Goal: Information Seeking & Learning: Learn about a topic

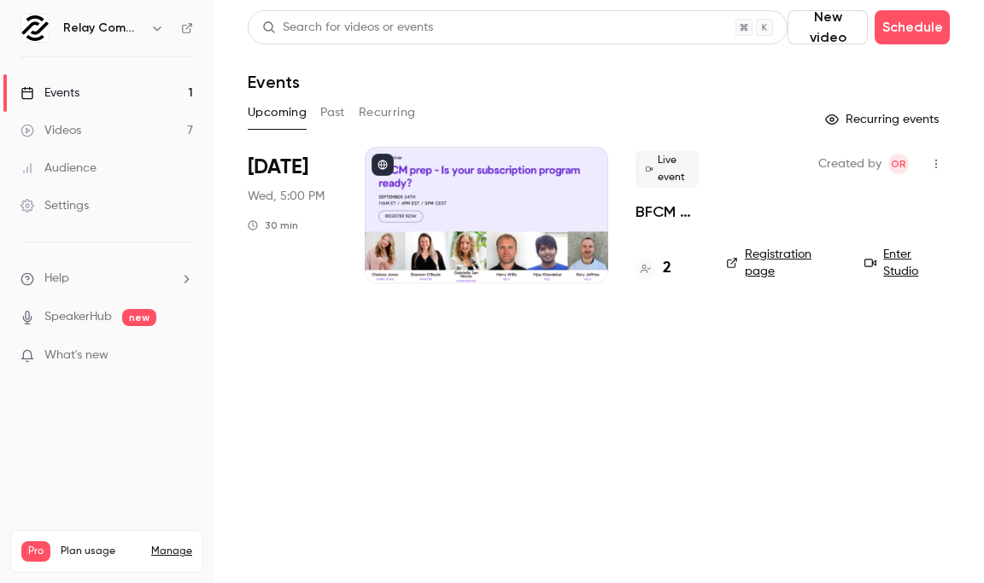
click at [337, 102] on button "Past" at bounding box center [332, 112] width 25 height 27
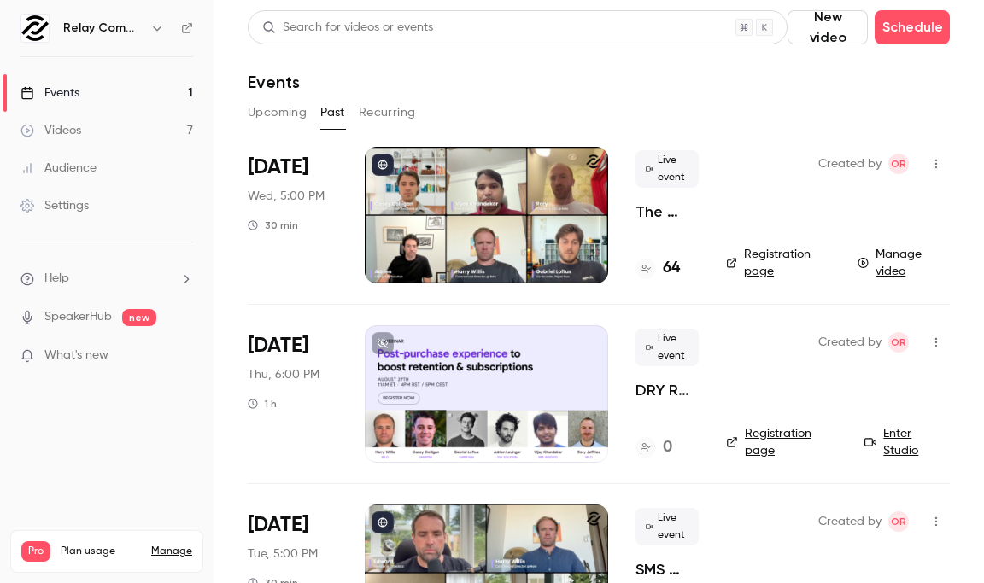
click at [565, 254] on div at bounding box center [486, 215] width 243 height 137
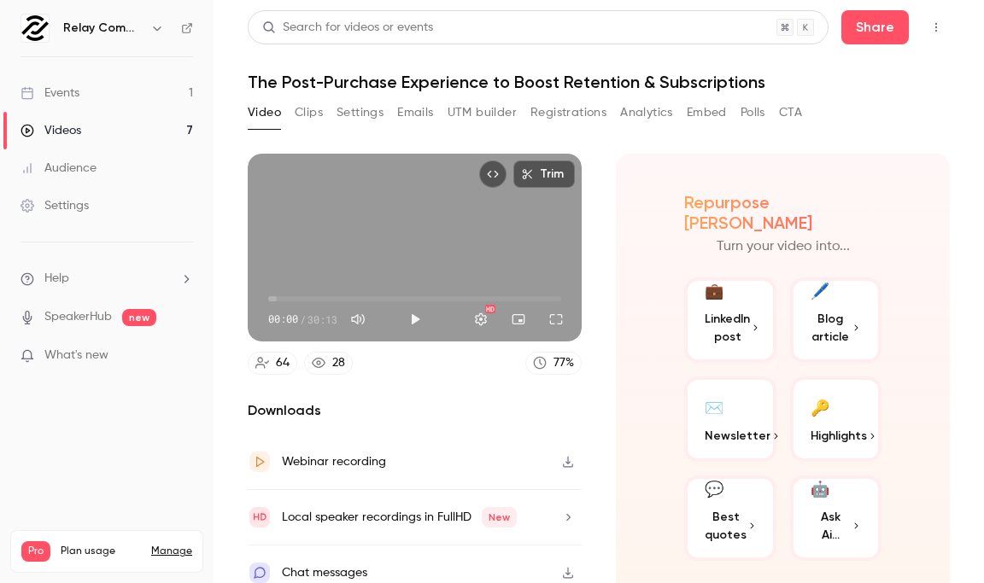
click at [316, 116] on button "Clips" at bounding box center [309, 112] width 28 height 27
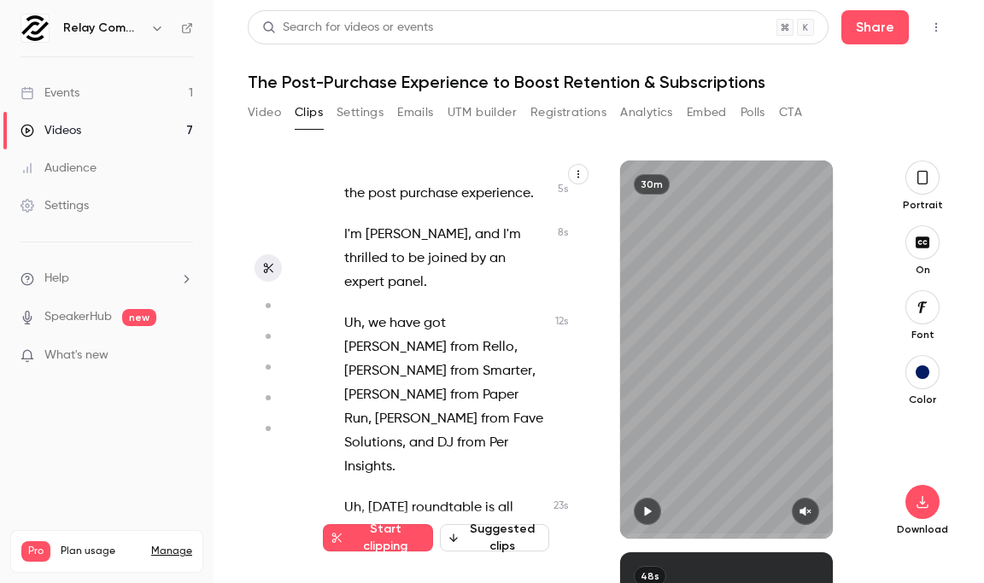
scroll to position [112, 0]
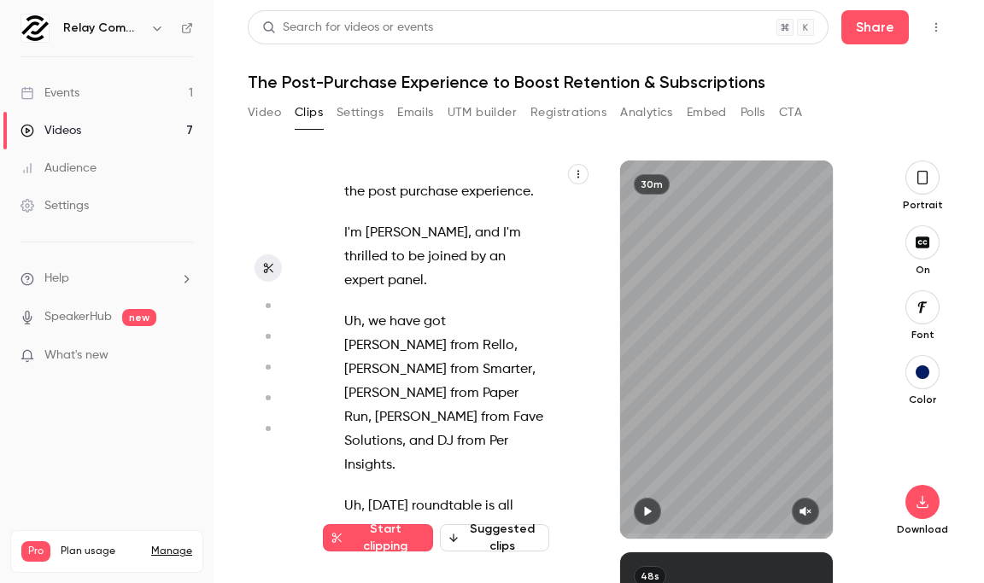
click at [632, 512] on div at bounding box center [726, 511] width 213 height 27
click at [647, 512] on icon "button" at bounding box center [647, 511] width 7 height 9
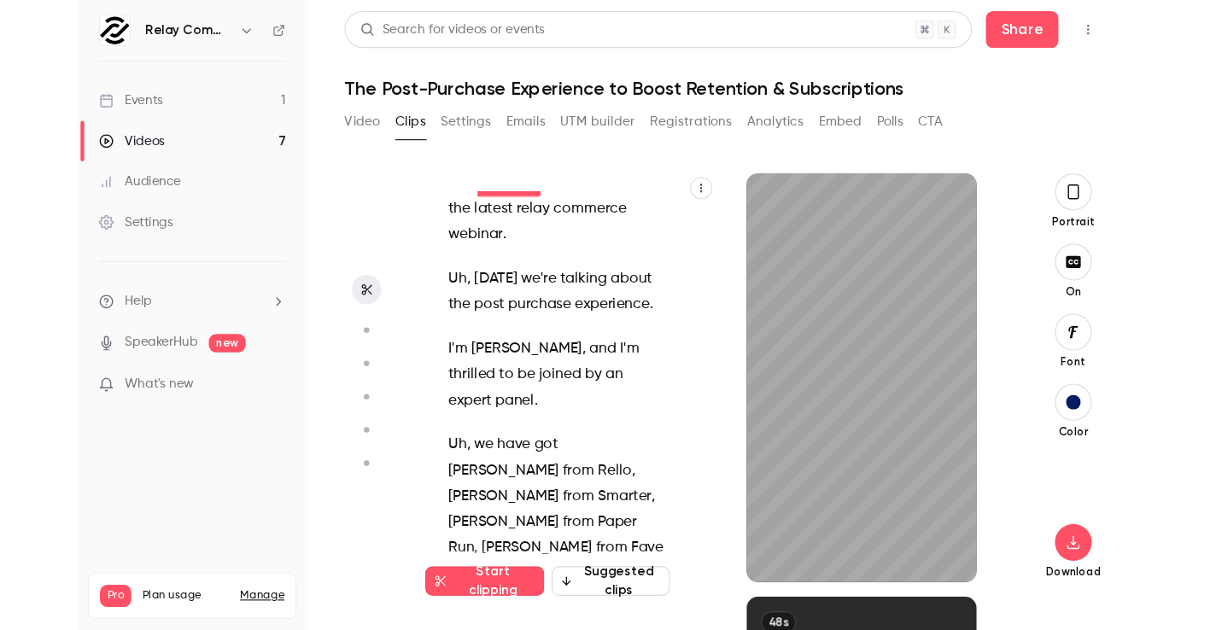
scroll to position [0, 0]
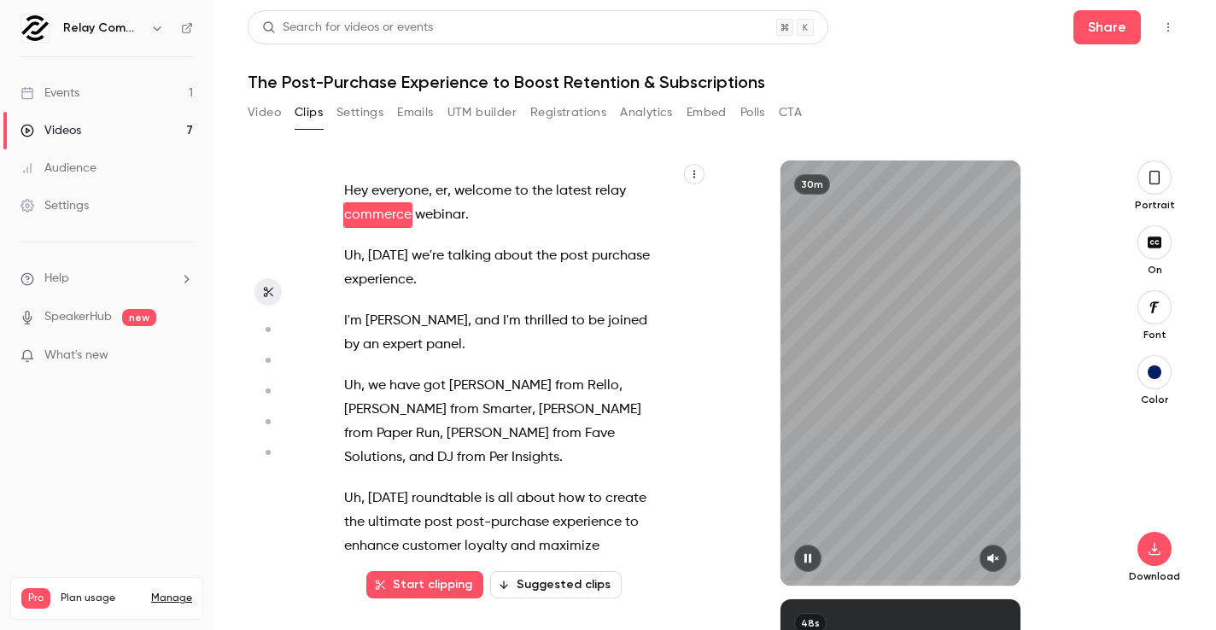
click at [992, 555] on icon "button" at bounding box center [992, 558] width 11 height 9
click at [1144, 184] on icon "button" at bounding box center [1155, 177] width 14 height 19
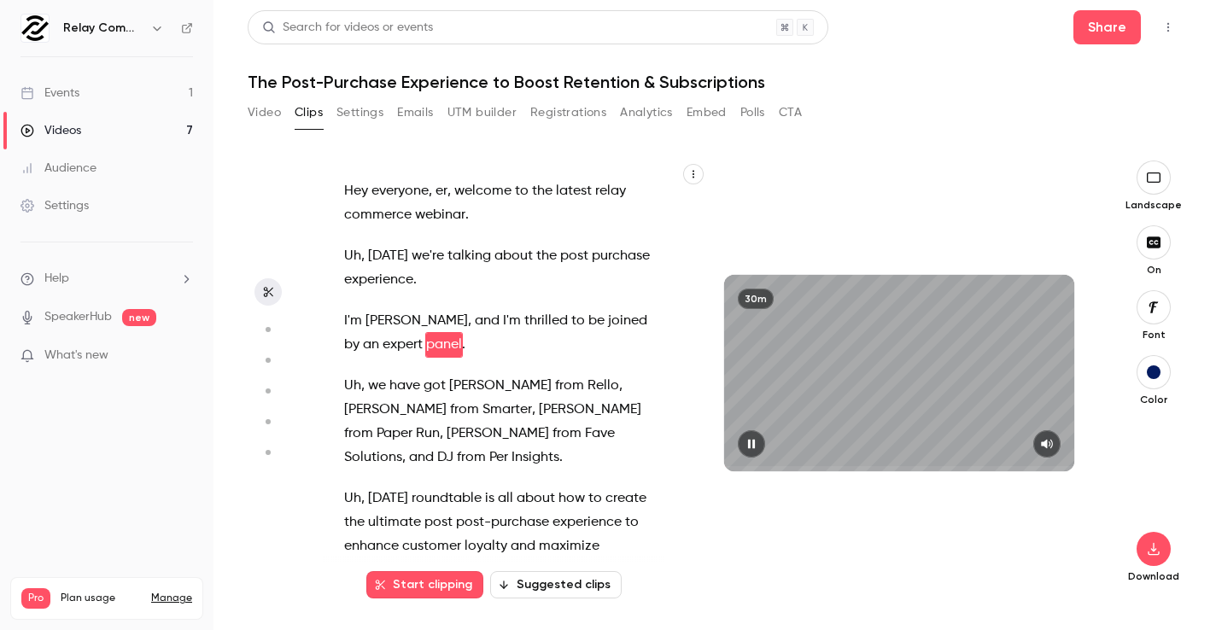
click at [752, 441] on icon "button" at bounding box center [752, 444] width 14 height 12
click at [796, 470] on span at bounding box center [899, 468] width 350 height 5
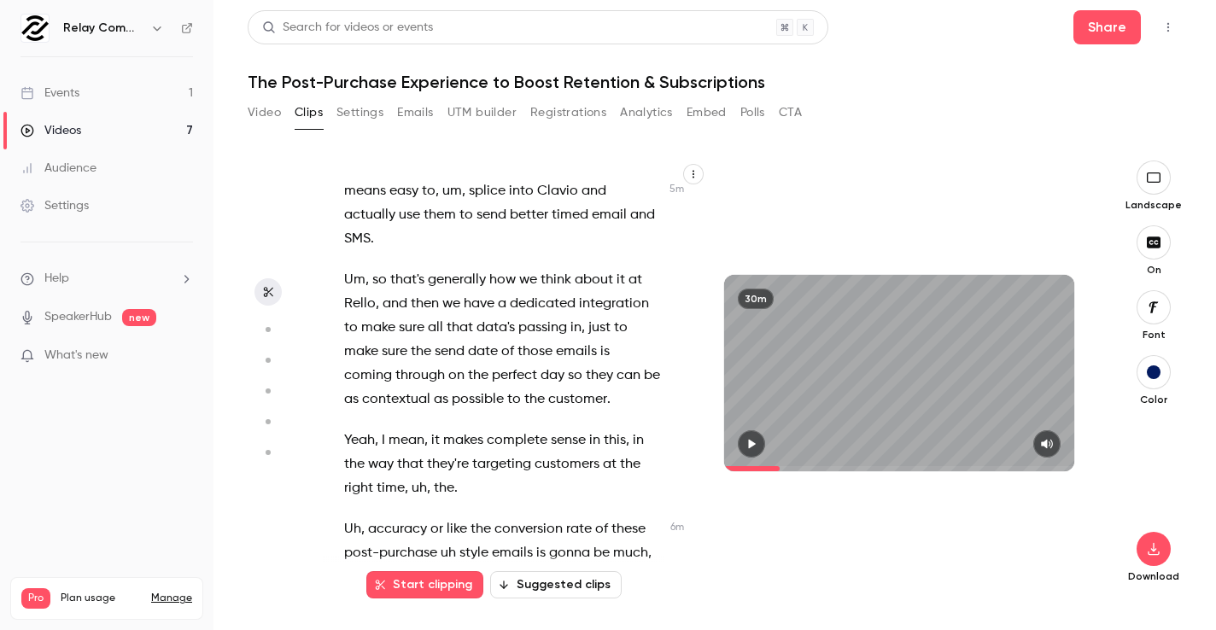
click at [780, 468] on span at bounding box center [752, 468] width 56 height 5
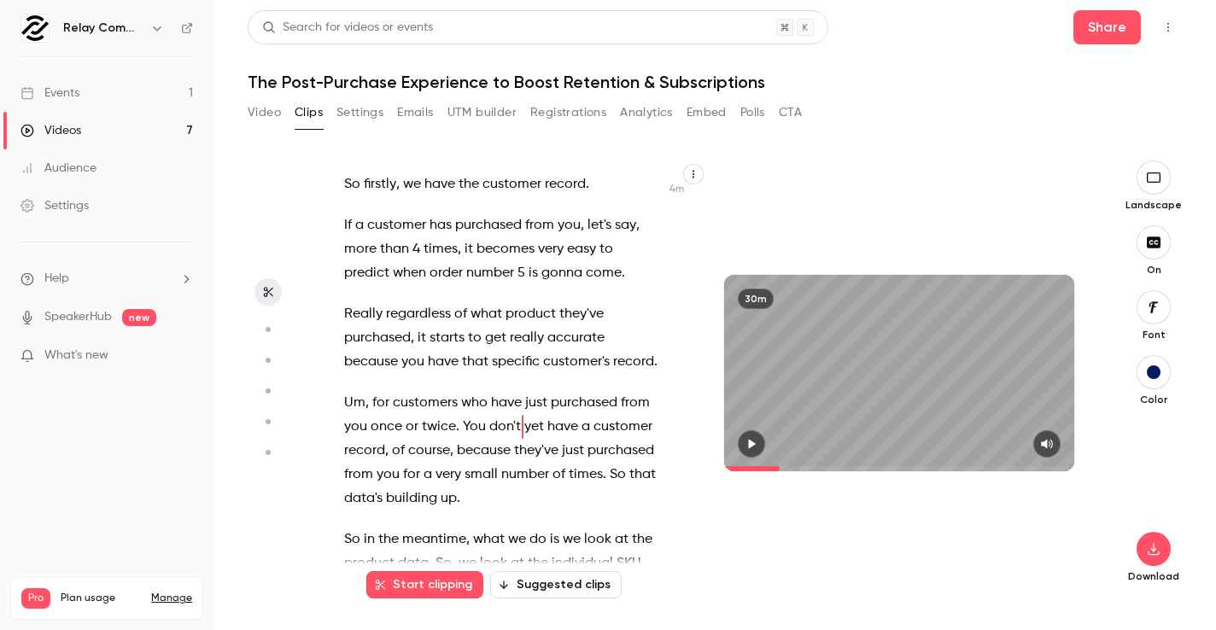
scroll to position [2864, 0]
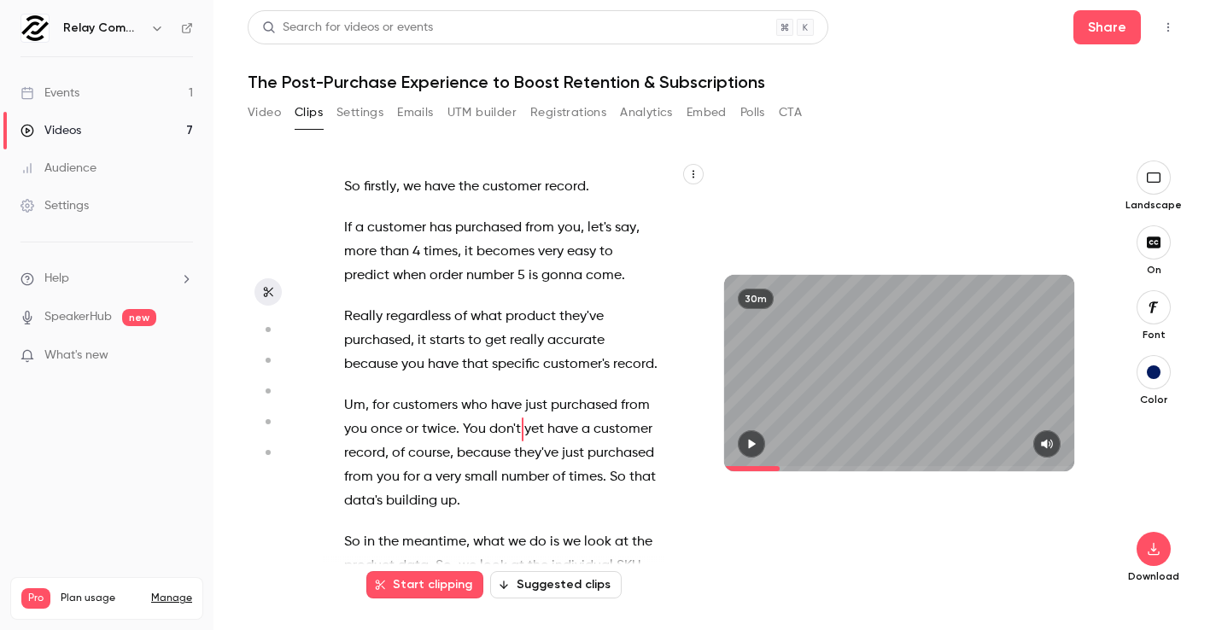
click at [757, 447] on icon "button" at bounding box center [752, 444] width 14 height 12
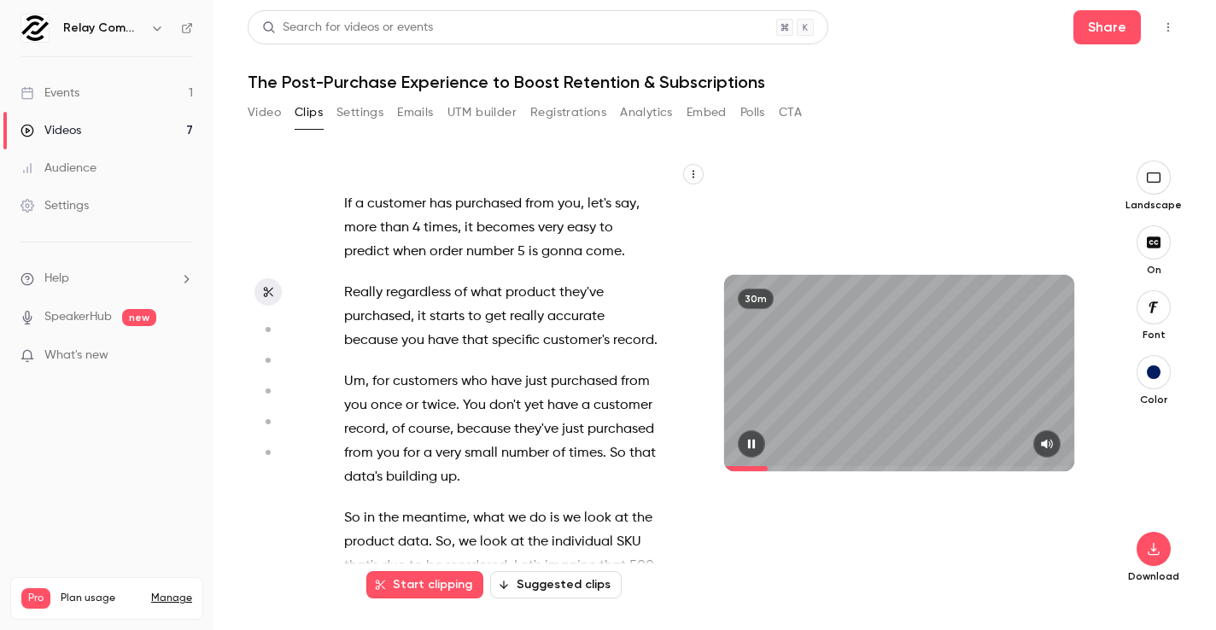
click at [769, 469] on span at bounding box center [899, 468] width 350 height 27
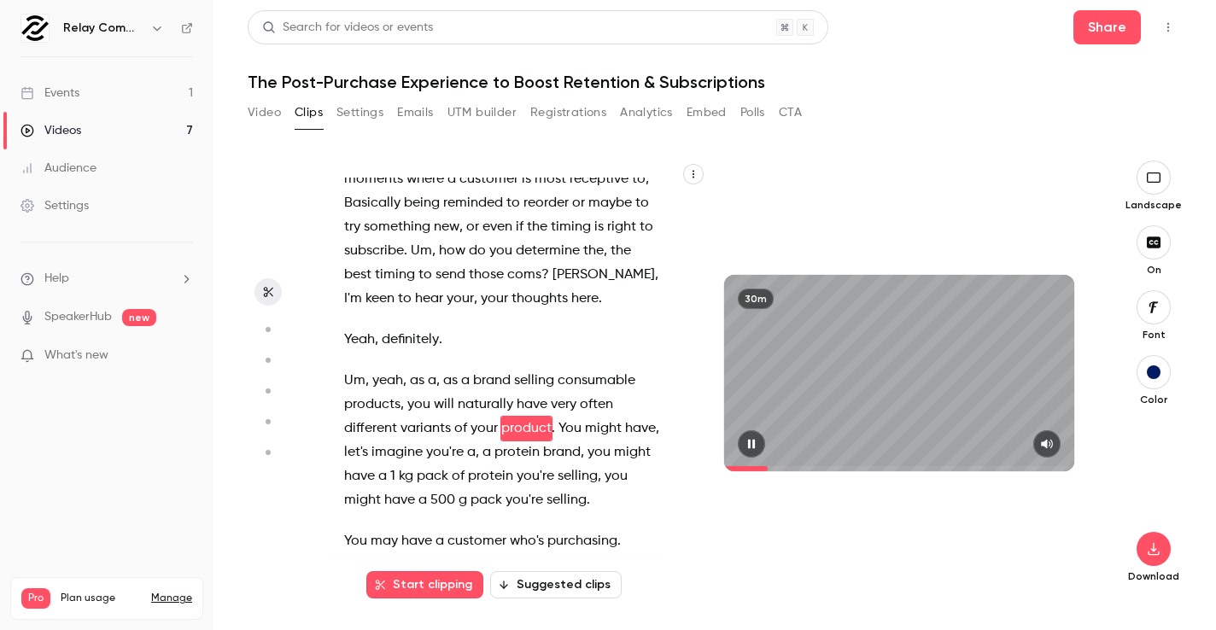
scroll to position [2129, 0]
click at [751, 445] on icon "button" at bounding box center [751, 444] width 7 height 9
click at [757, 469] on span at bounding box center [746, 468] width 44 height 5
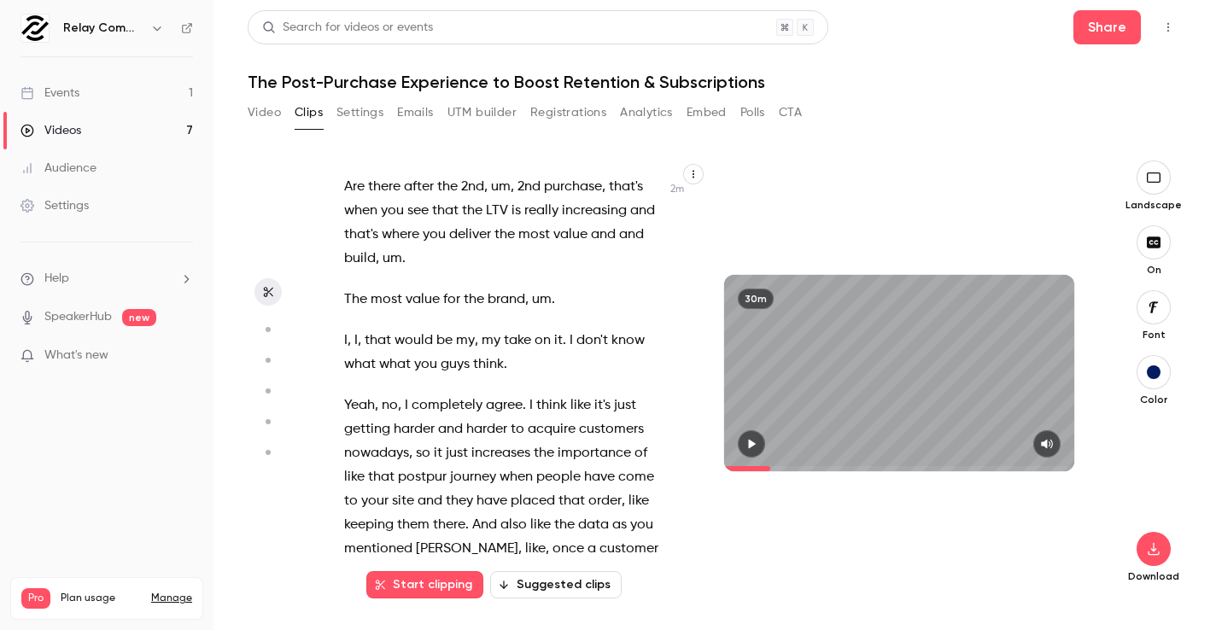
click at [771, 469] on span at bounding box center [899, 468] width 350 height 5
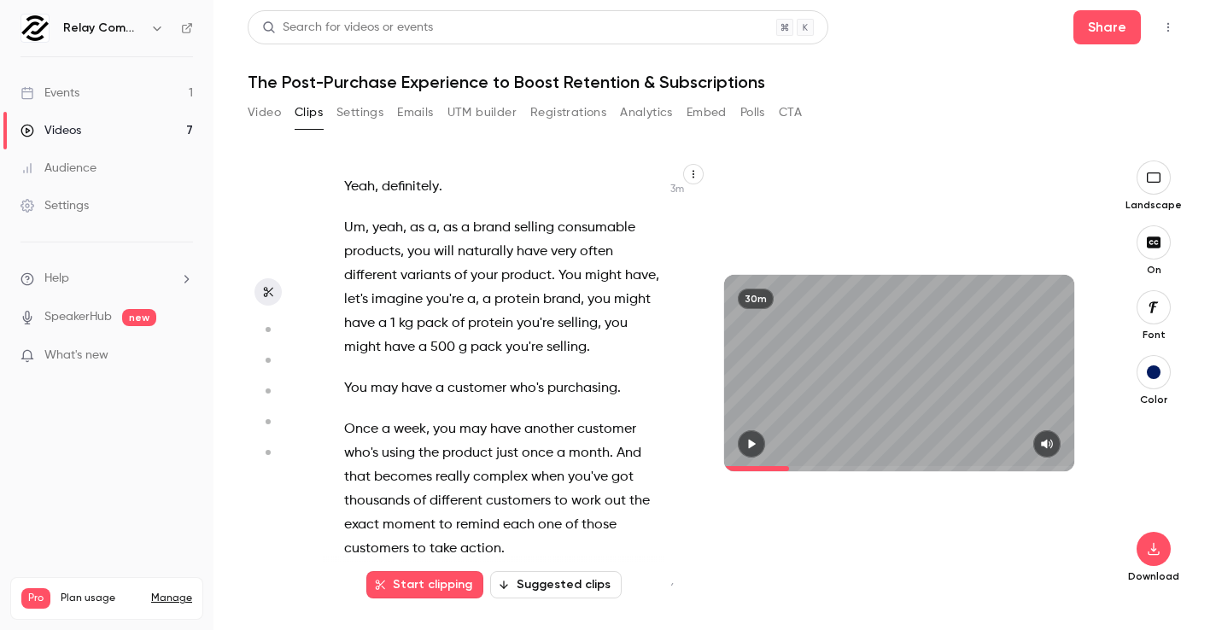
click at [790, 469] on span at bounding box center [899, 468] width 350 height 5
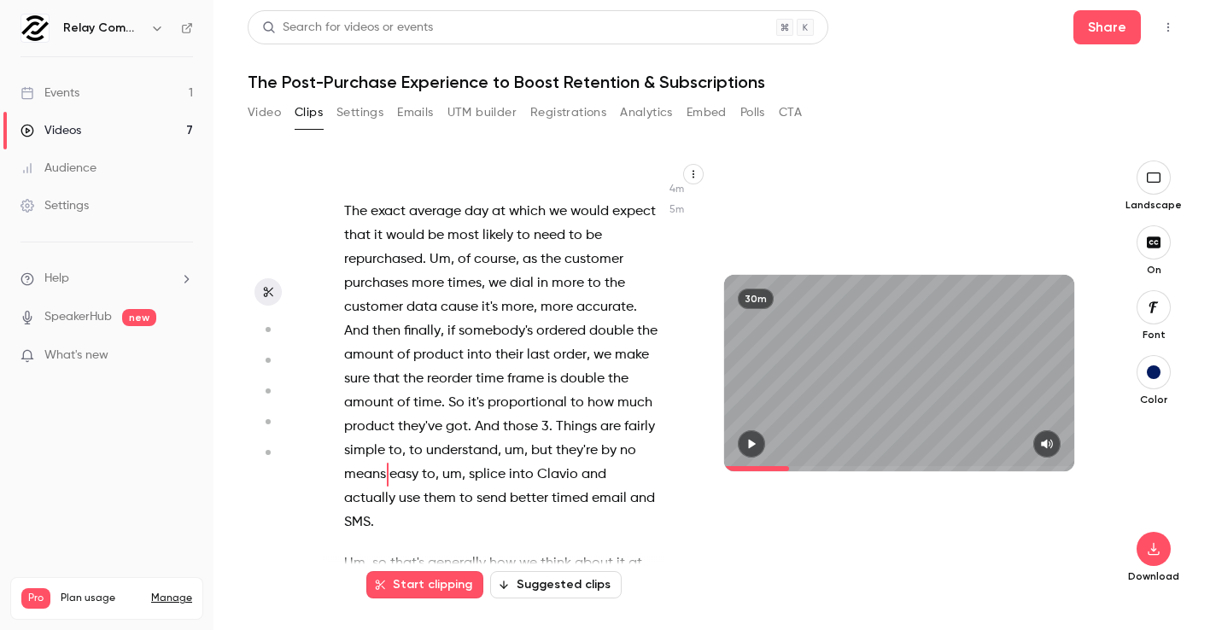
click at [808, 469] on span at bounding box center [899, 468] width 350 height 5
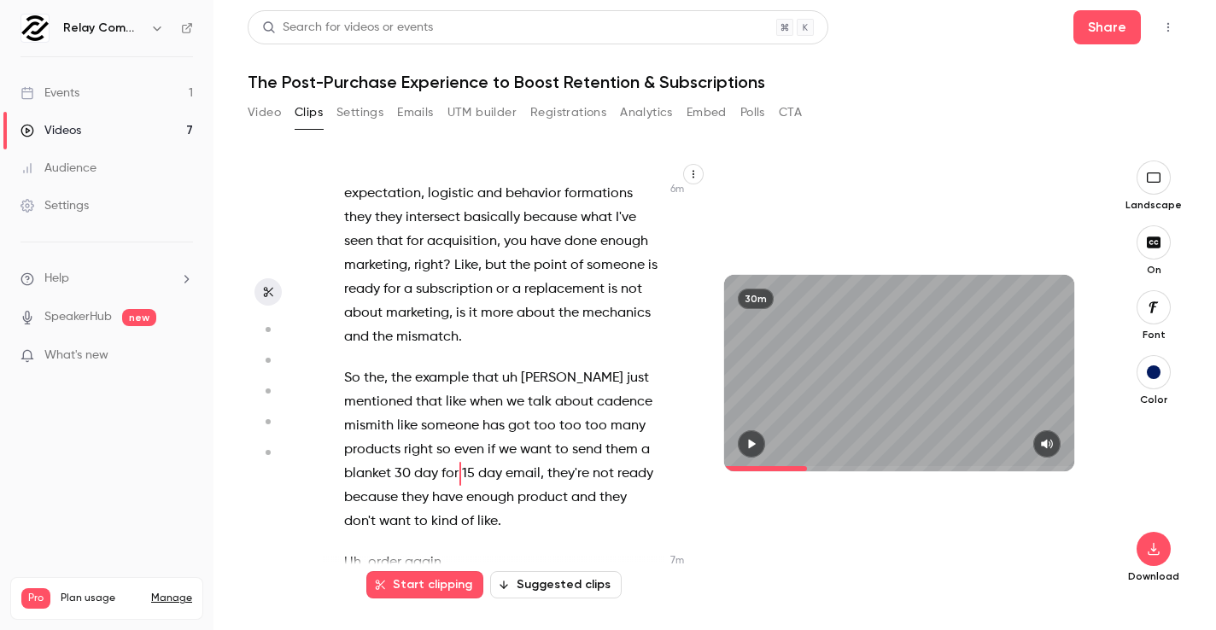
scroll to position [4398, 0]
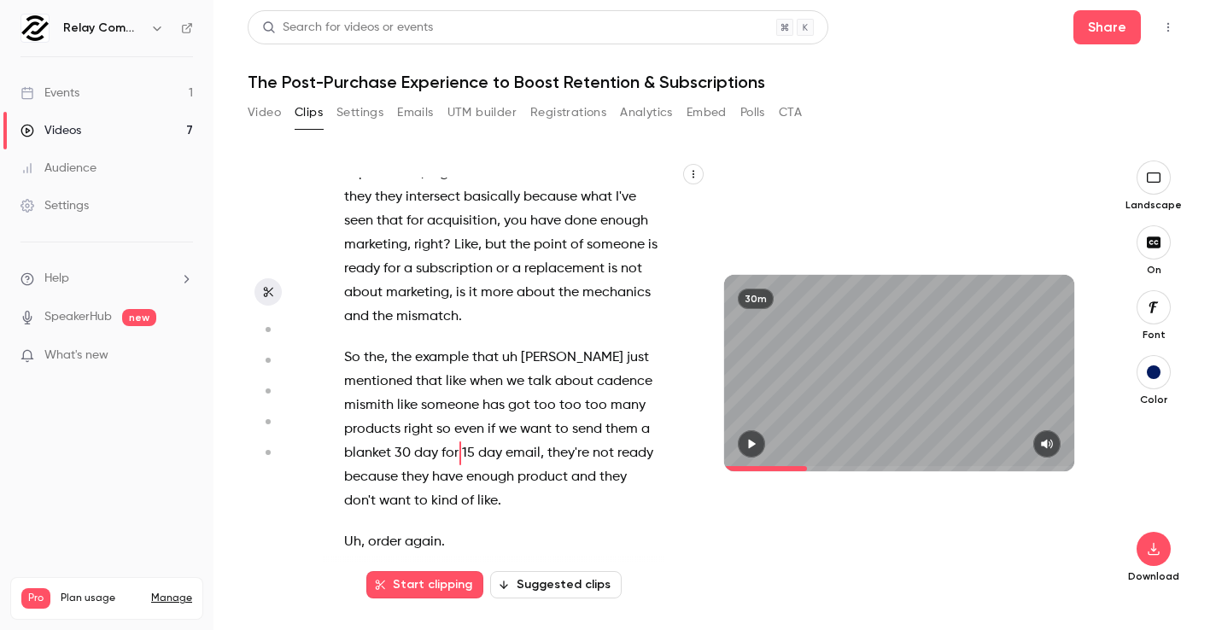
click at [817, 468] on span at bounding box center [899, 468] width 350 height 5
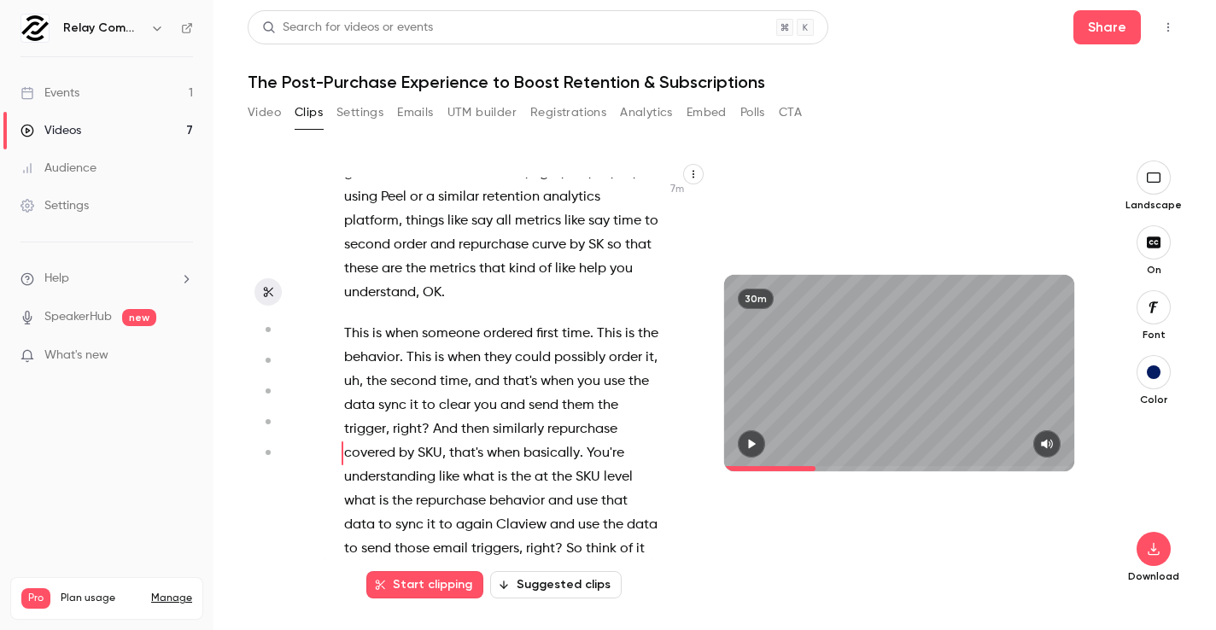
click at [796, 466] on span at bounding box center [769, 468] width 91 height 5
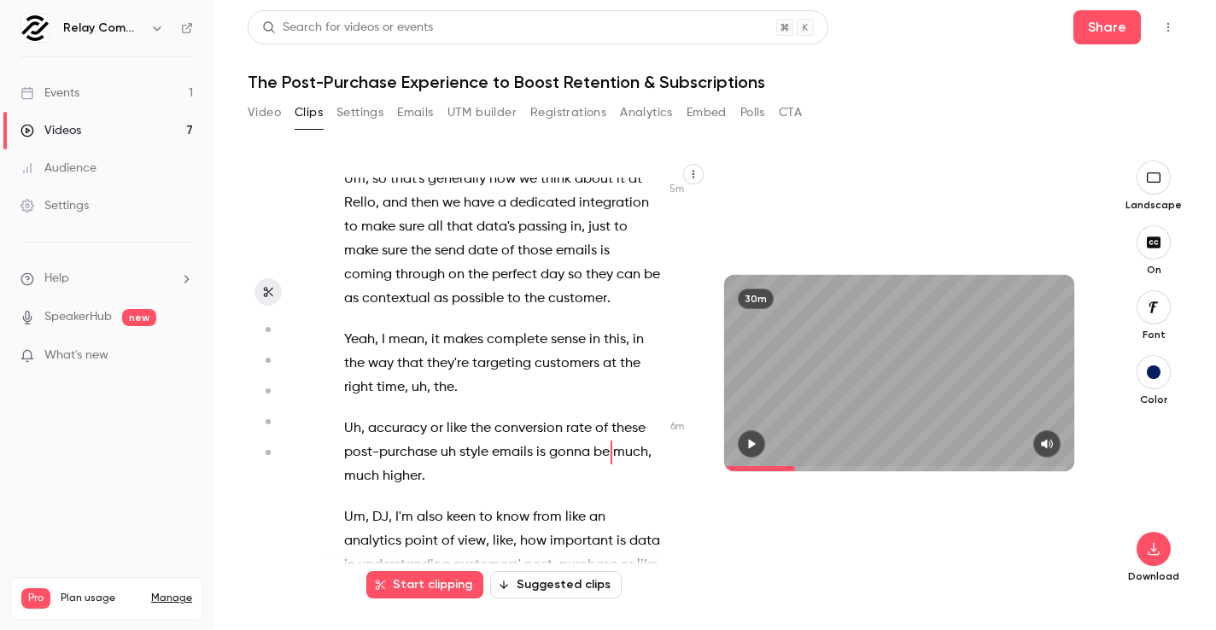
click at [782, 466] on span at bounding box center [759, 468] width 71 height 5
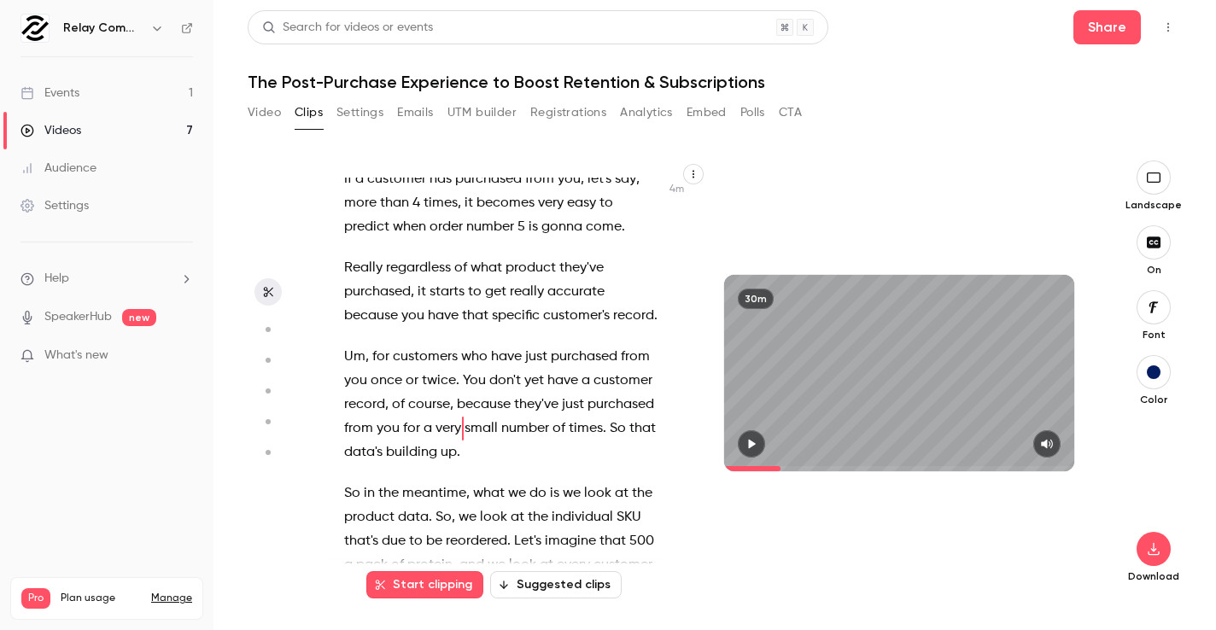
scroll to position [2912, 0]
click at [756, 442] on icon "button" at bounding box center [752, 444] width 14 height 12
click at [772, 470] on span at bounding box center [899, 468] width 350 height 27
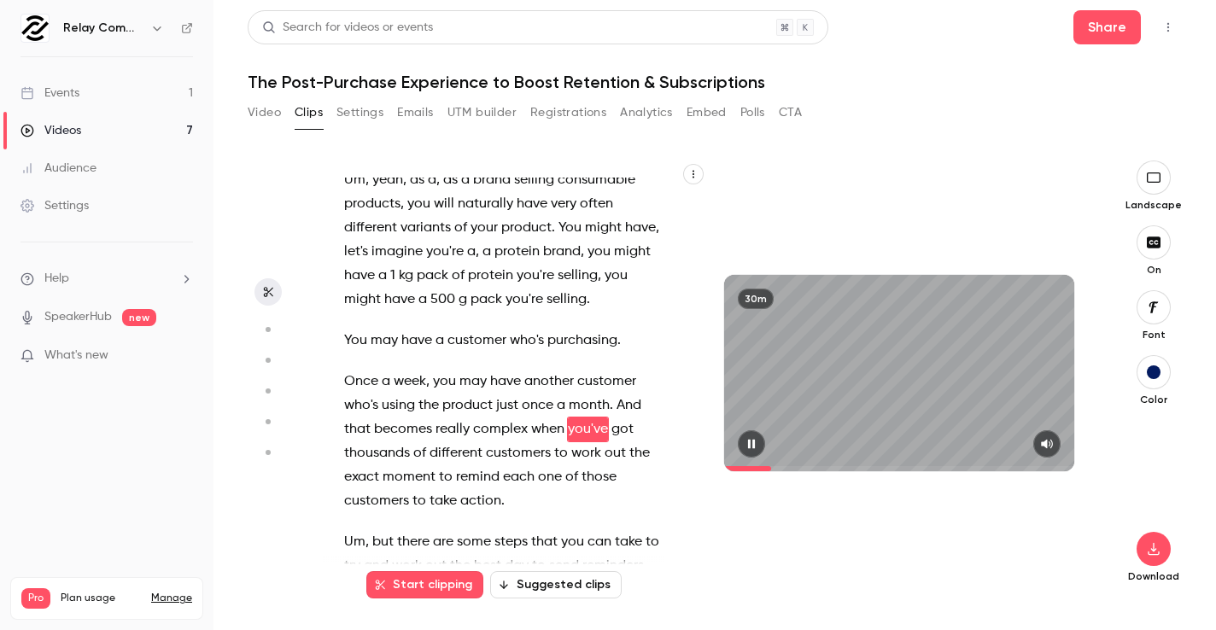
click at [762, 469] on span at bounding box center [747, 468] width 47 height 5
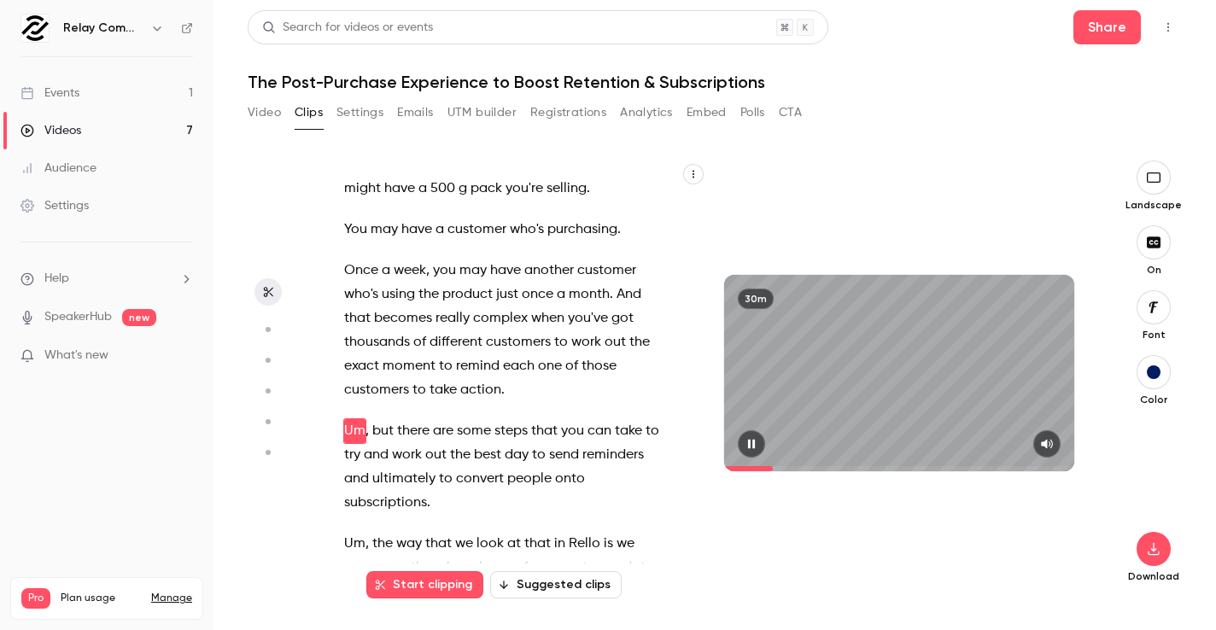
scroll to position [2444, 0]
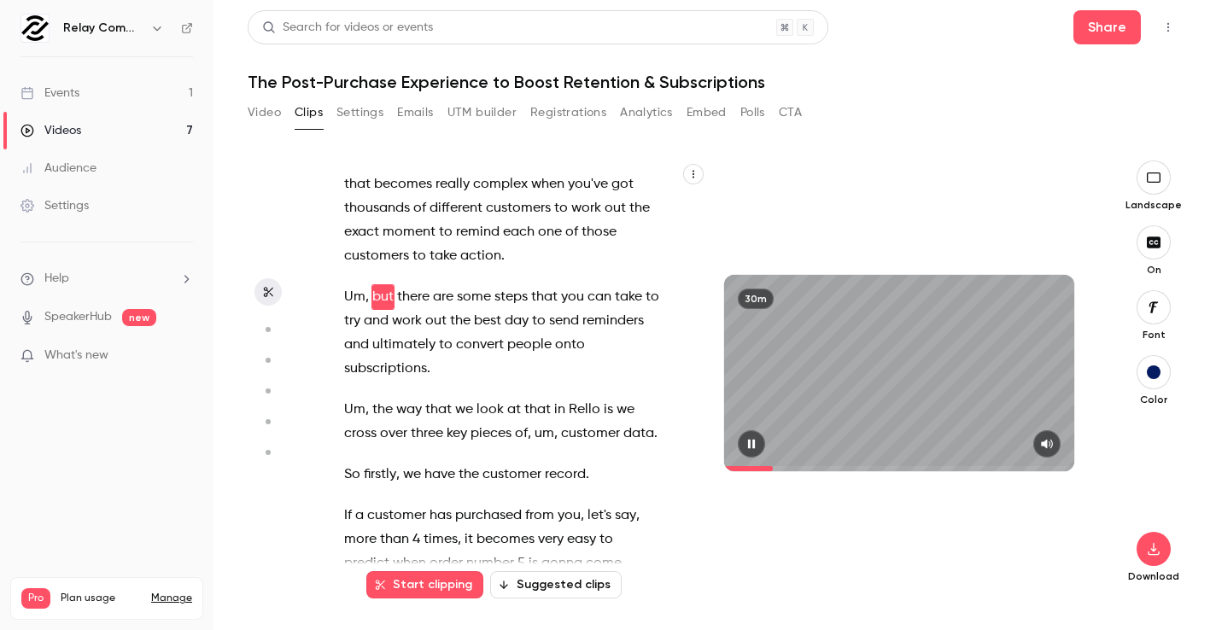
click at [777, 469] on span at bounding box center [899, 468] width 350 height 5
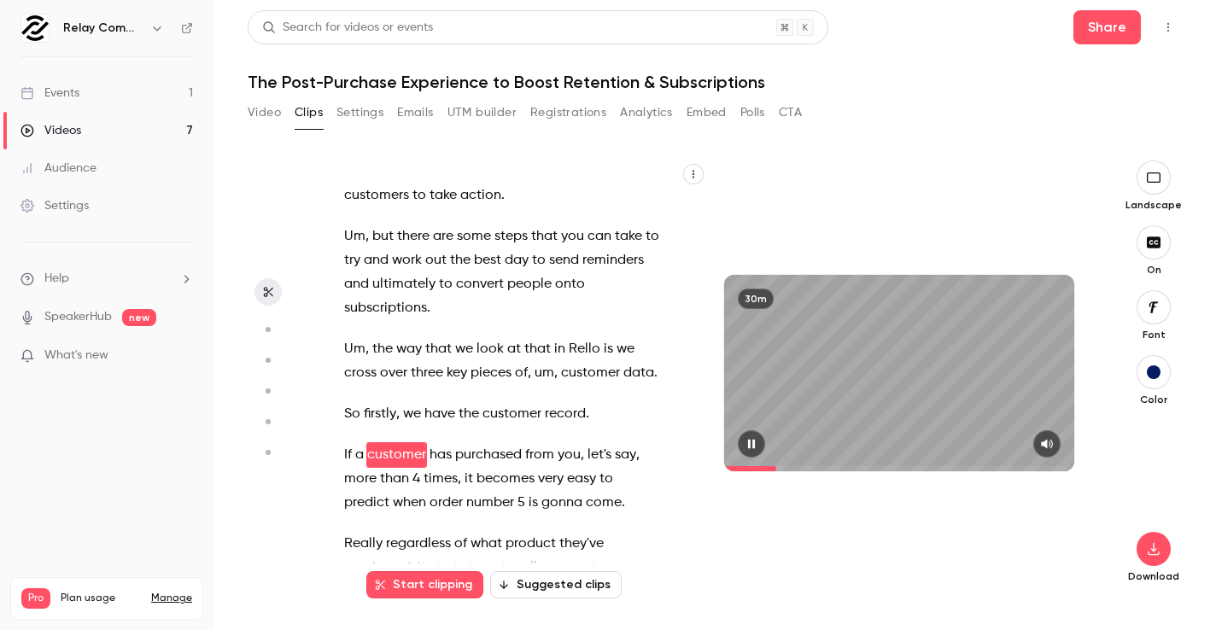
scroll to position [2662, 0]
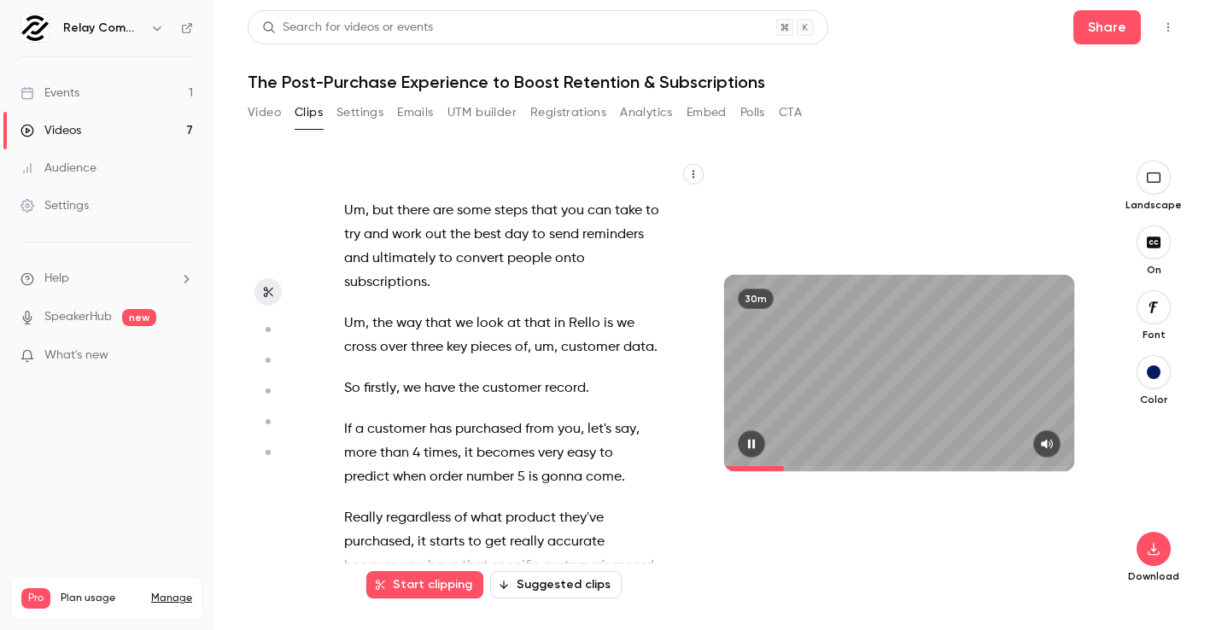
click at [785, 468] on span at bounding box center [899, 468] width 350 height 5
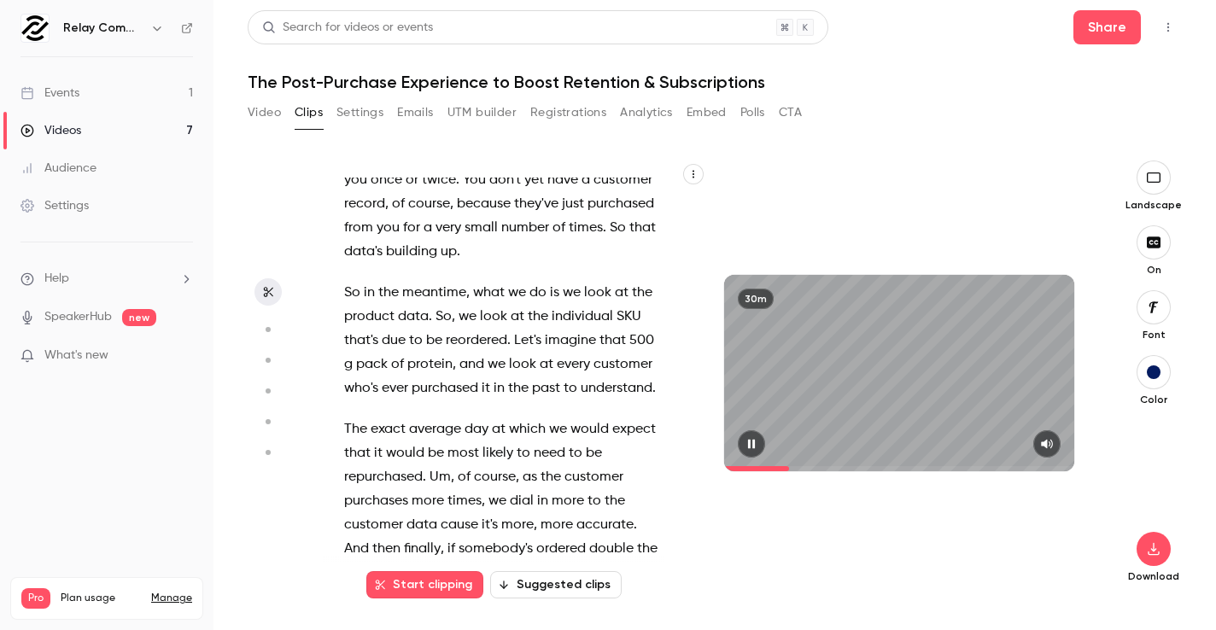
click at [790, 467] on span at bounding box center [899, 468] width 350 height 5
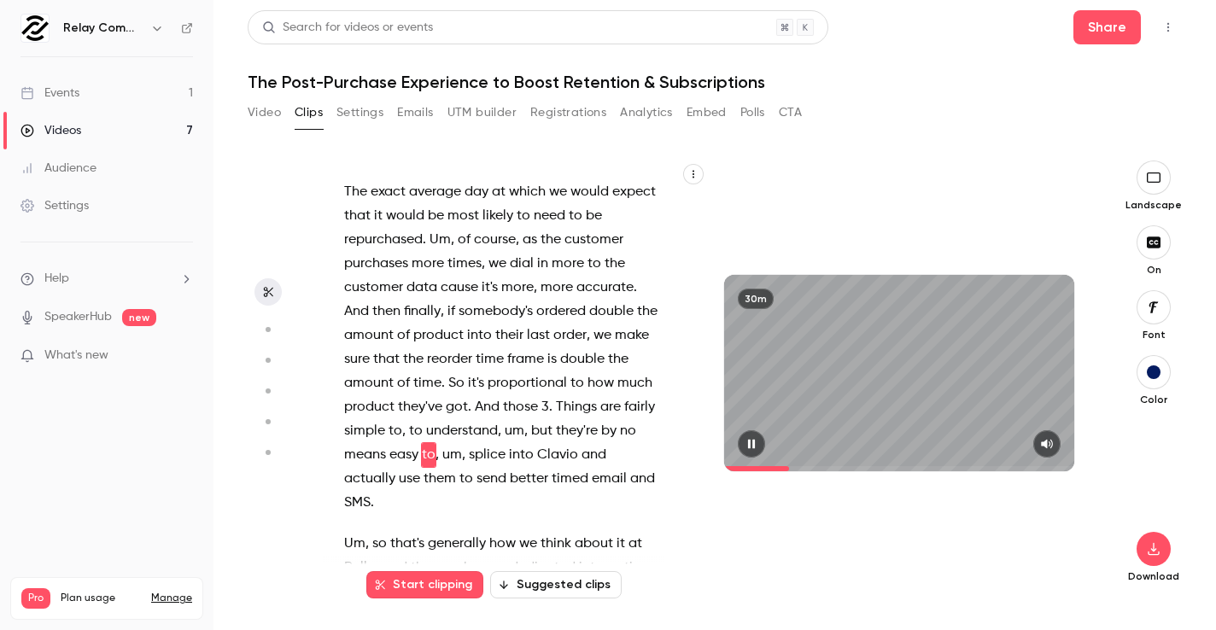
scroll to position [3377, 0]
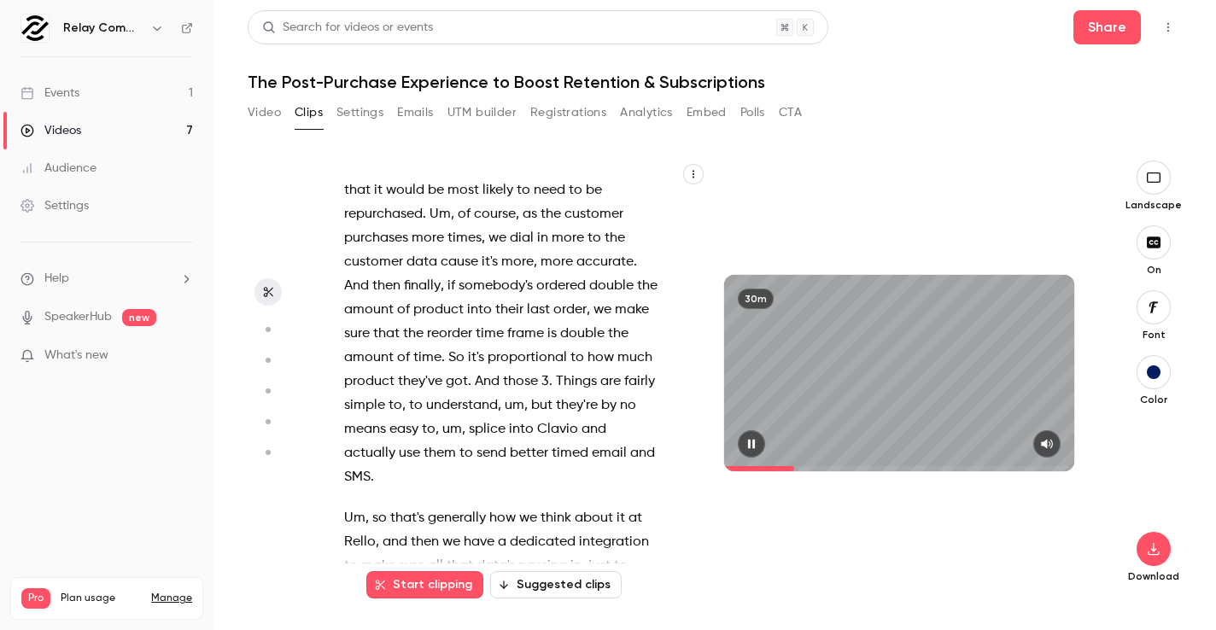
click at [795, 467] on span at bounding box center [899, 468] width 350 height 5
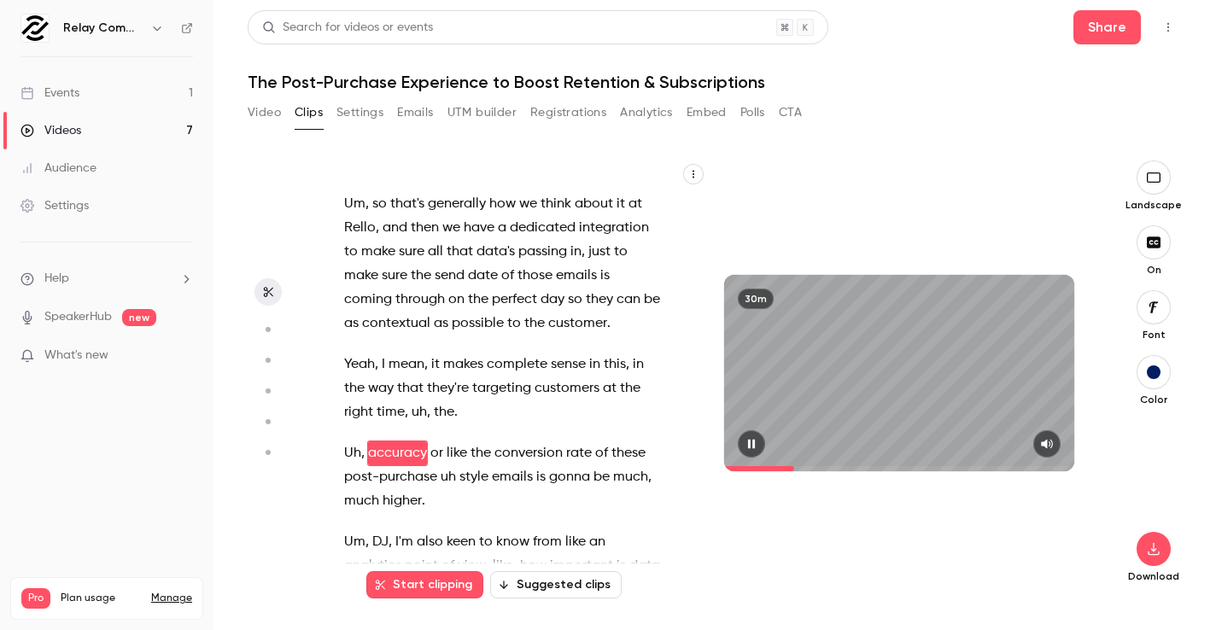
click at [802, 467] on span at bounding box center [899, 468] width 350 height 5
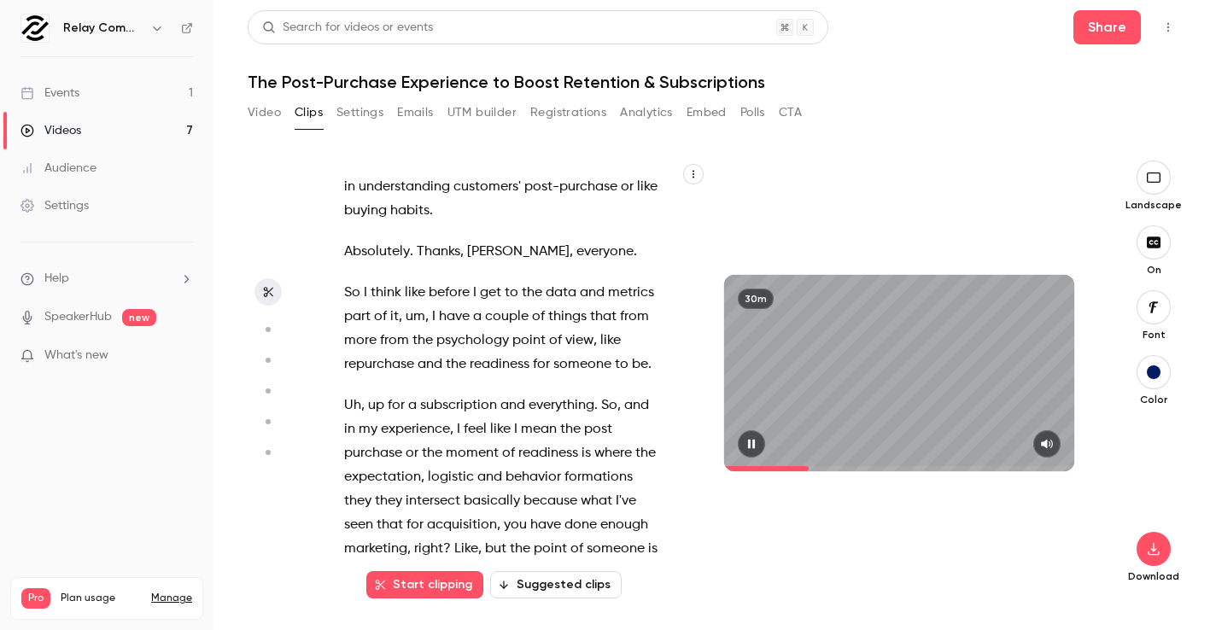
click at [810, 467] on span at bounding box center [899, 468] width 350 height 5
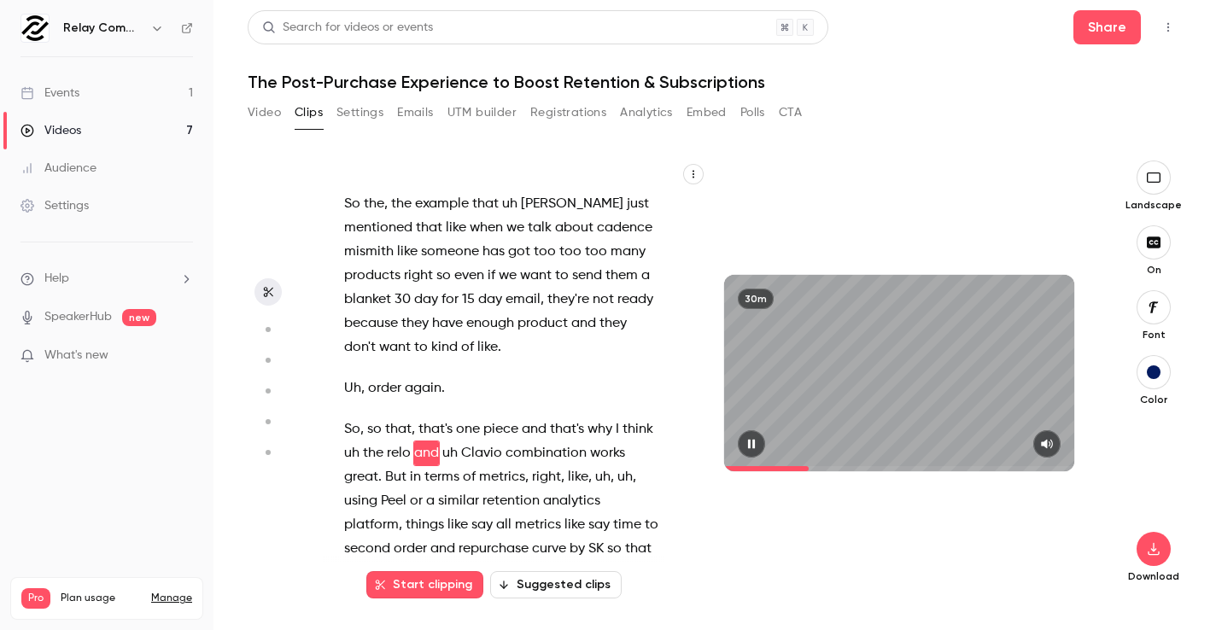
click at [814, 467] on span at bounding box center [899, 468] width 350 height 5
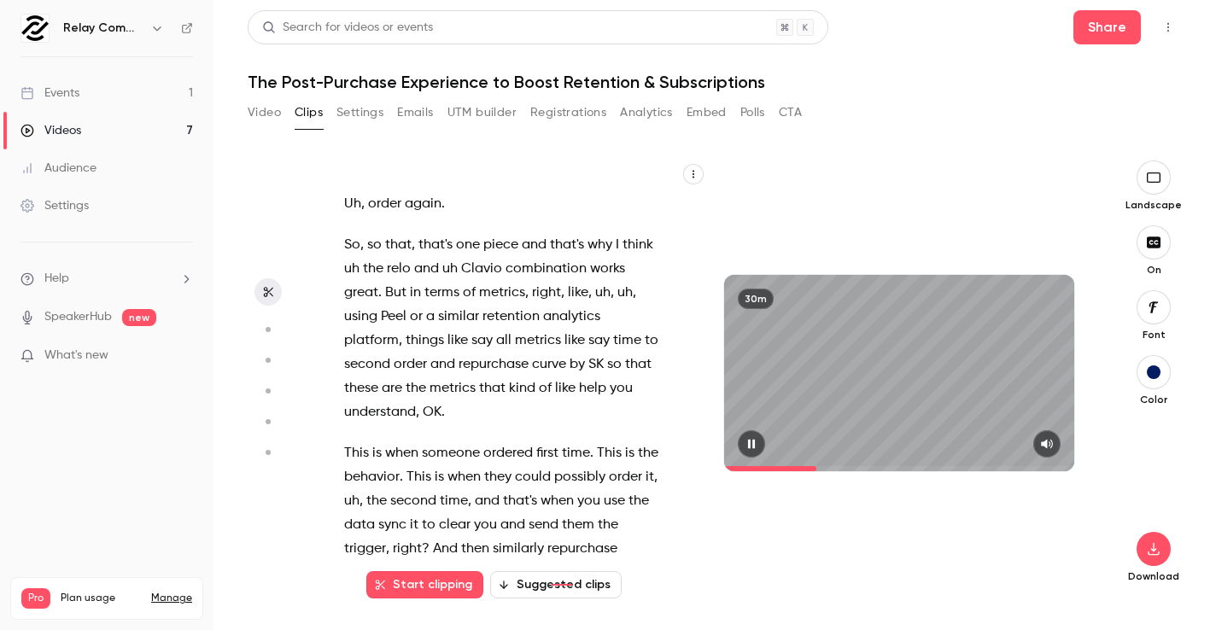
click at [817, 467] on span at bounding box center [899, 468] width 350 height 5
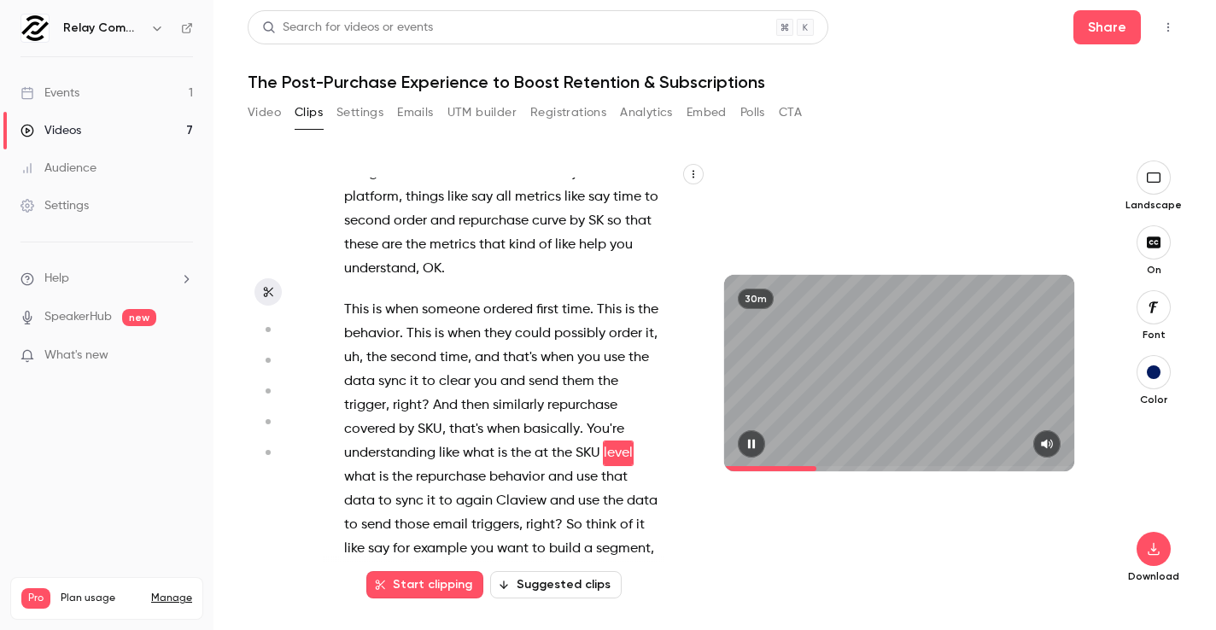
click at [822, 467] on span at bounding box center [899, 468] width 350 height 5
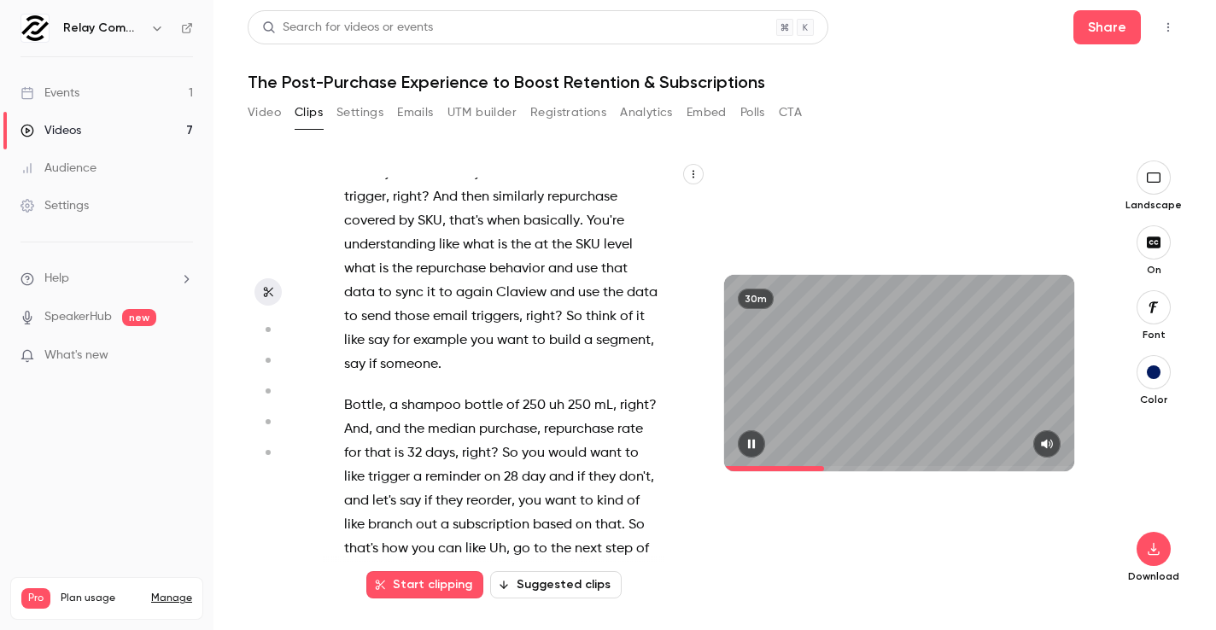
click at [825, 467] on span at bounding box center [899, 468] width 350 height 5
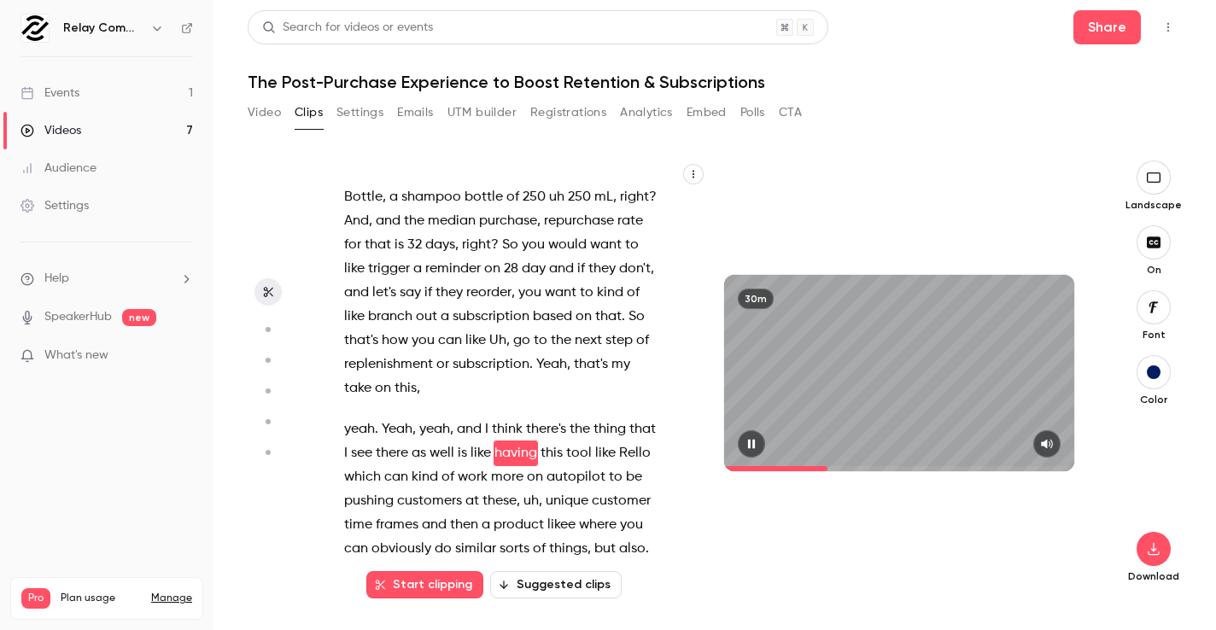
click at [829, 467] on span at bounding box center [899, 468] width 350 height 5
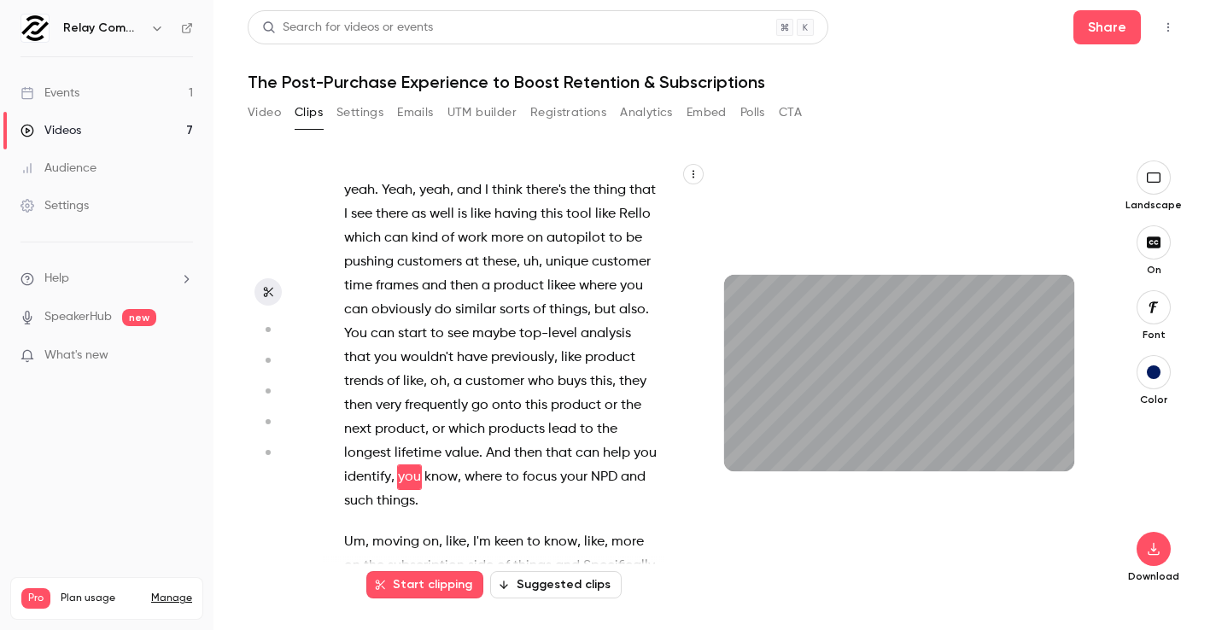
scroll to position [5560, 0]
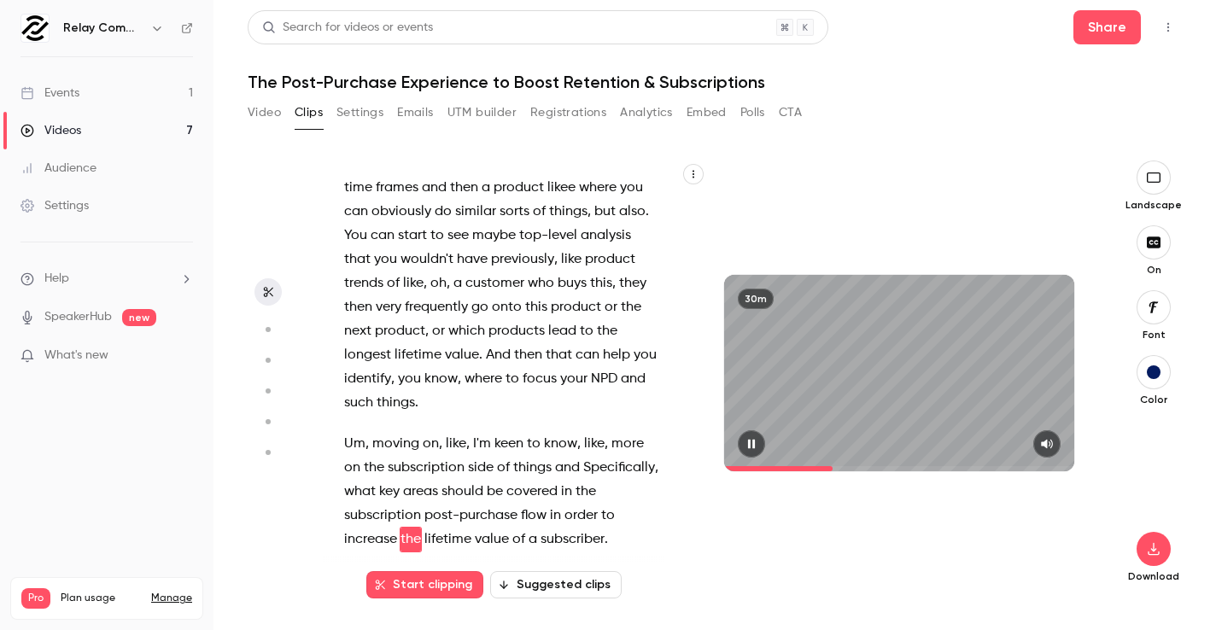
click at [834, 466] on span at bounding box center [899, 468] width 350 height 5
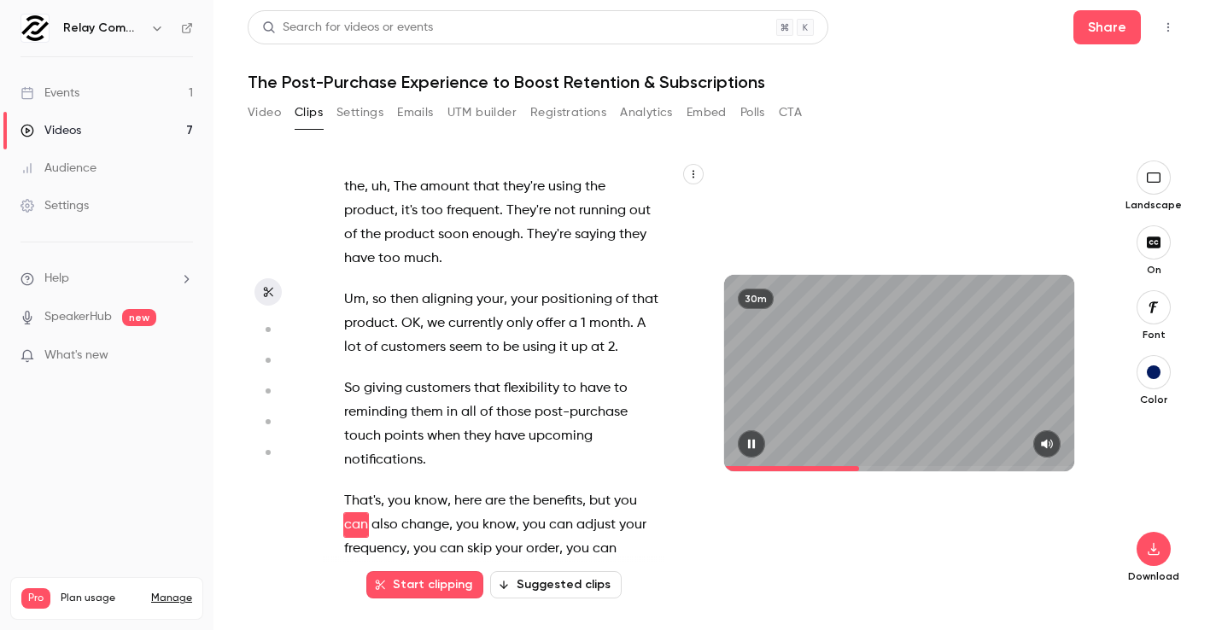
scroll to position [7203, 0]
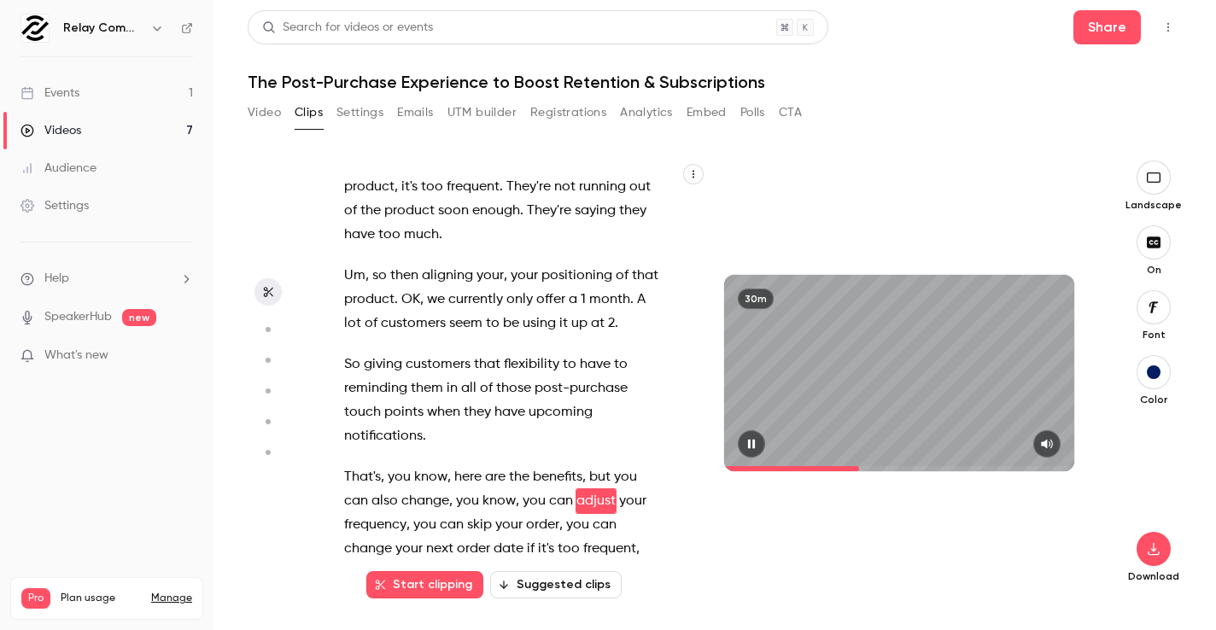
click at [753, 445] on icon "button" at bounding box center [752, 444] width 14 height 12
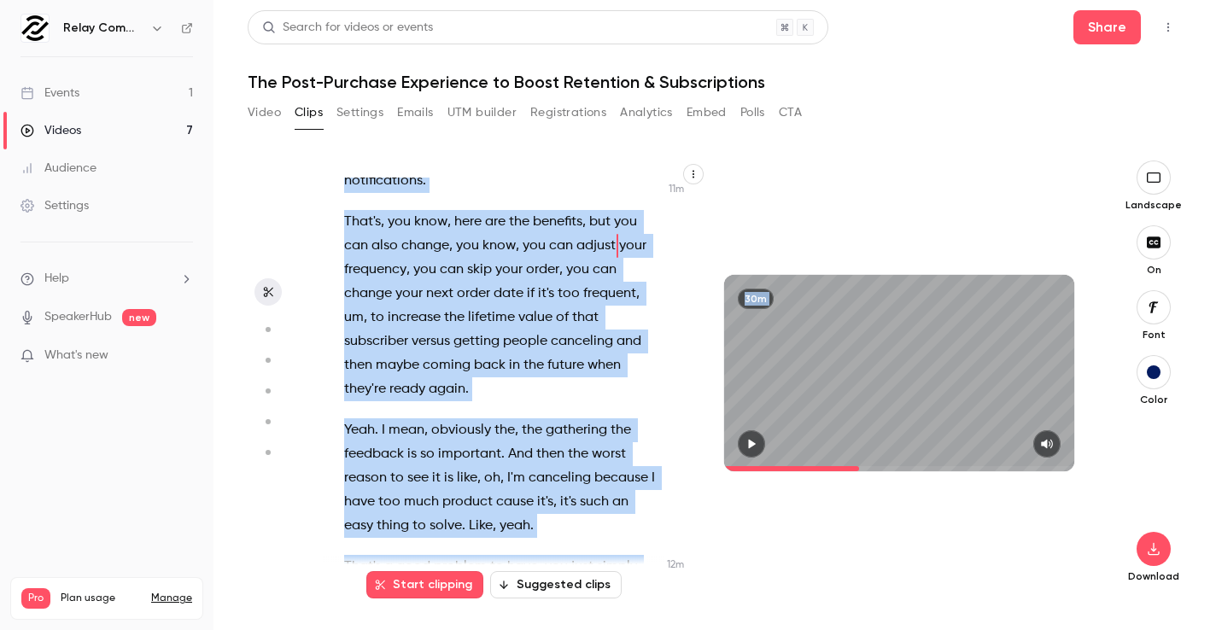
scroll to position [7512, 0]
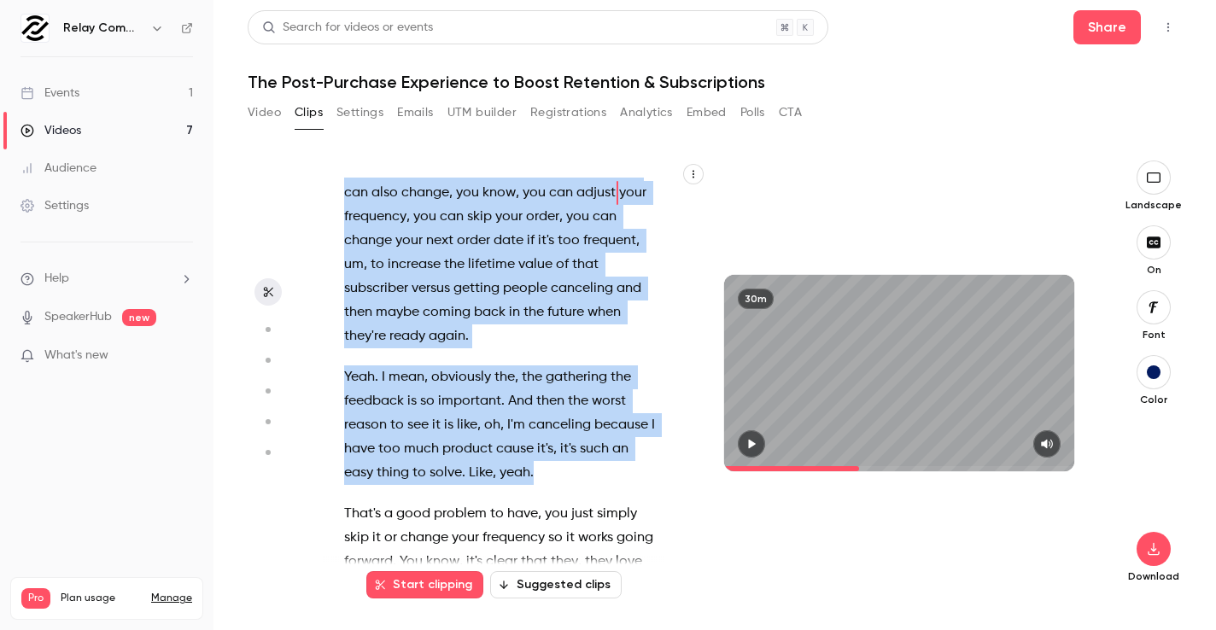
drag, startPoint x: 344, startPoint y: 313, endPoint x: 512, endPoint y: 360, distance: 173.7
click at [512, 360] on div "Hey everyone , er , welcome to the latest relay commerce webinar . Uh , [DATE] …" at bounding box center [511, 382] width 376 height 408
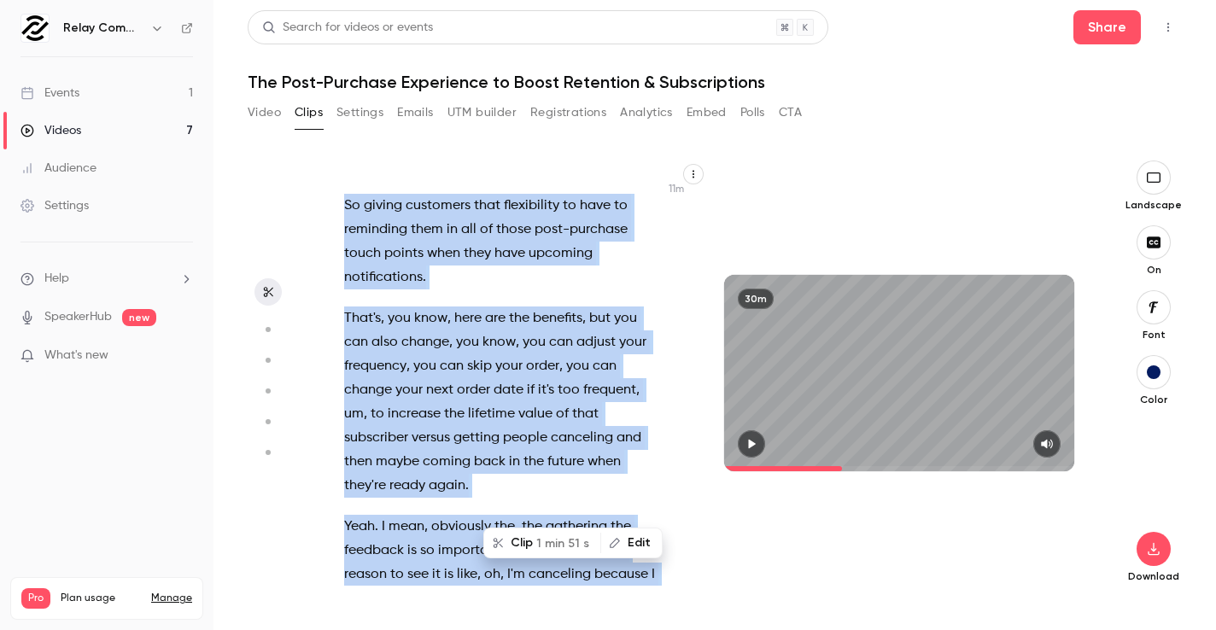
scroll to position [7370, 0]
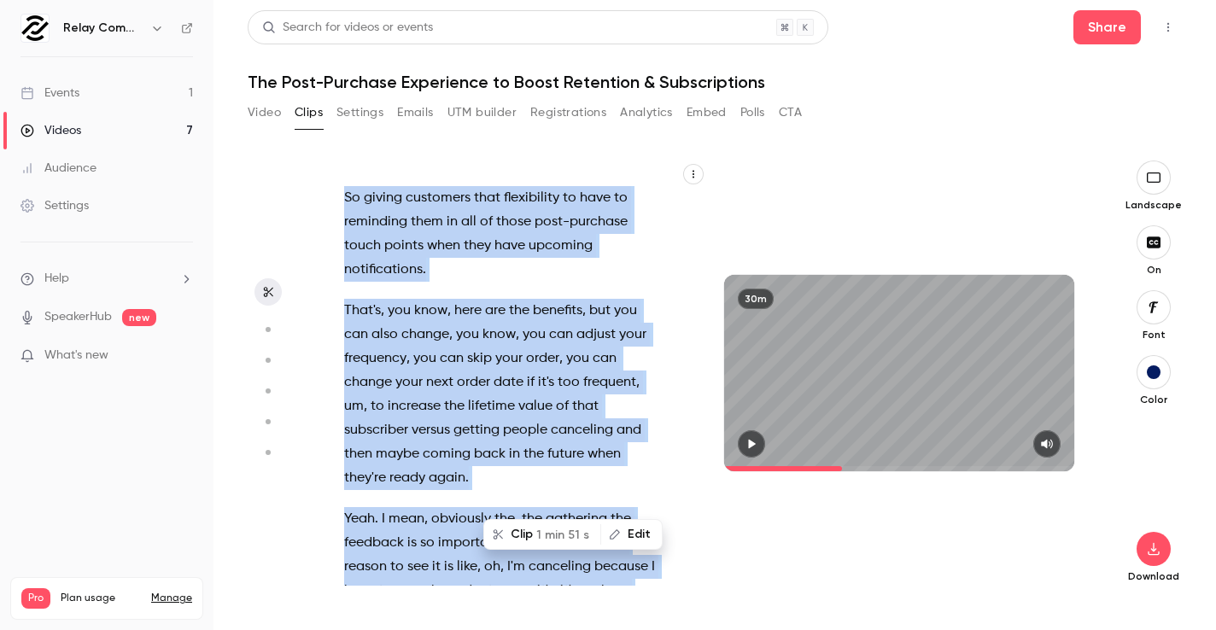
click at [490, 364] on p "That's , you know , here are the benefits , but you can also change , you know …" at bounding box center [502, 394] width 316 height 191
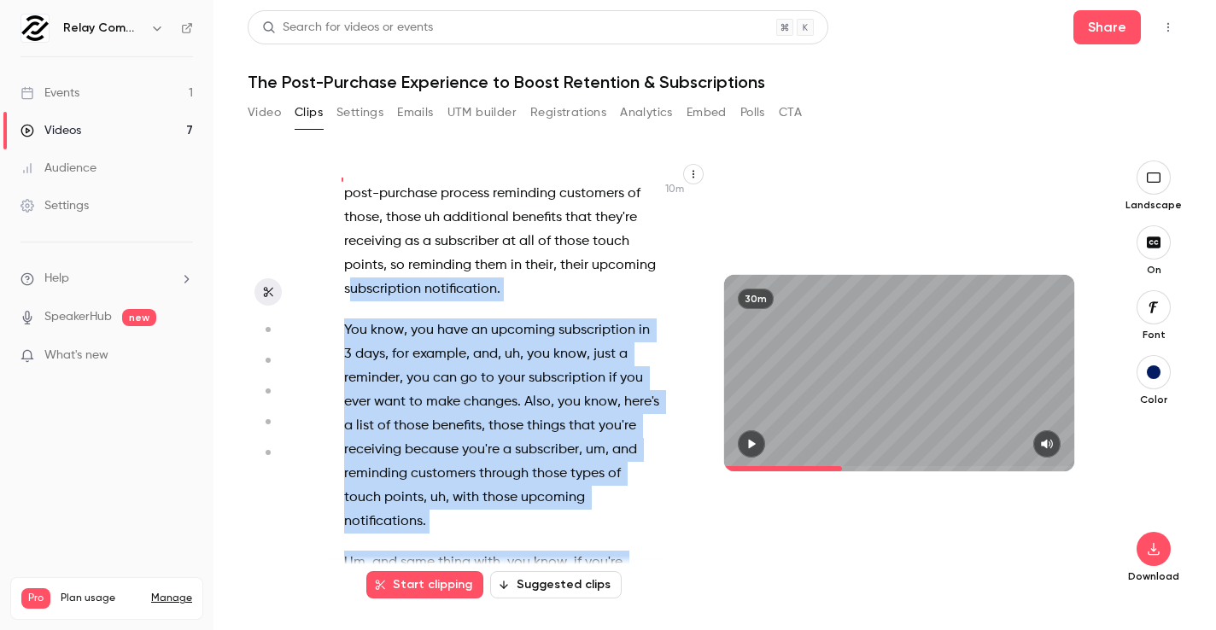
scroll to position [6600, 0]
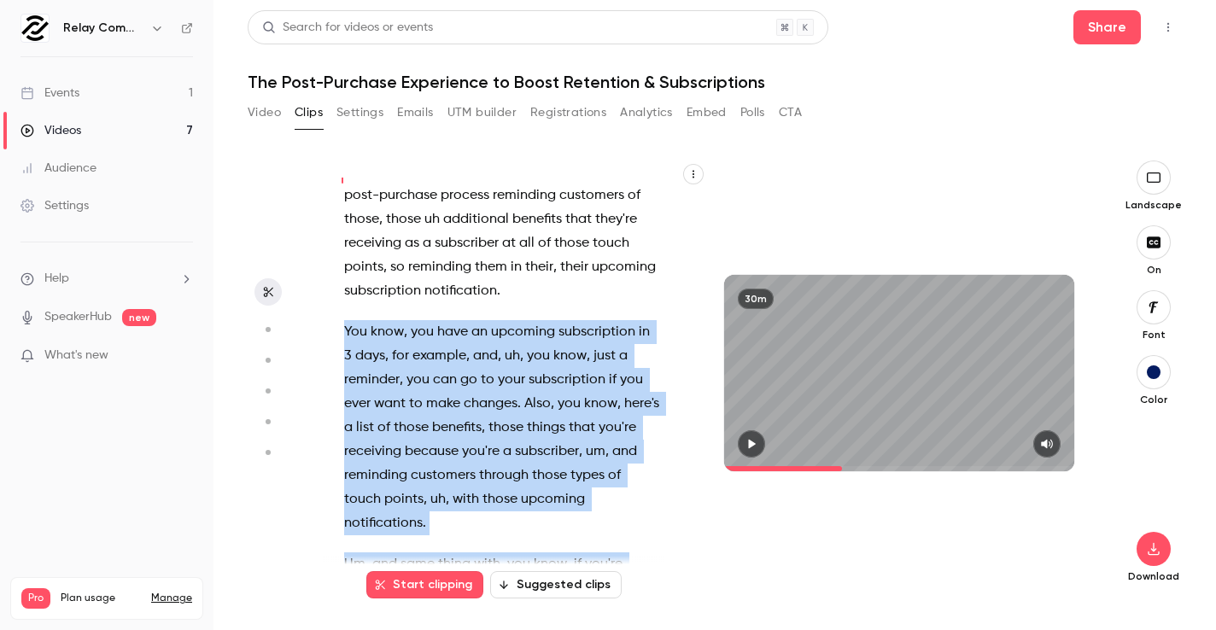
drag, startPoint x: 486, startPoint y: 366, endPoint x: 335, endPoint y: 216, distance: 212.6
click at [335, 217] on div "Hey everyone , er , welcome to the latest relay commerce webinar . Uh , [DATE] …" at bounding box center [511, 382] width 376 height 408
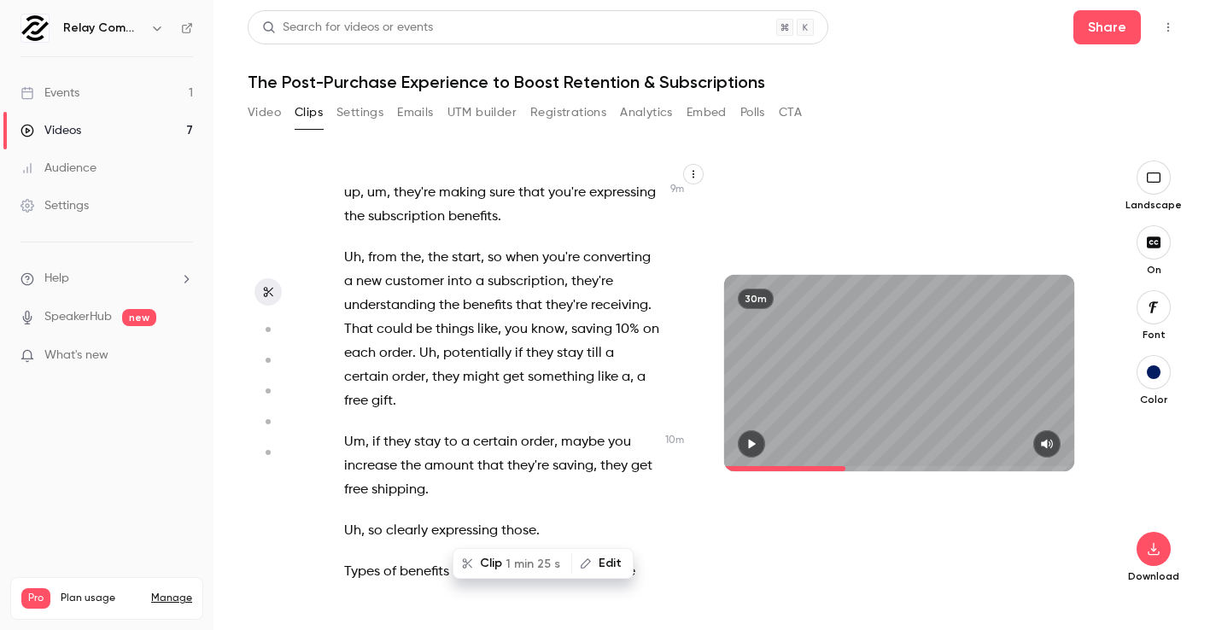
scroll to position [6200, 0]
click at [527, 559] on span "1 min 25 s" at bounding box center [533, 564] width 55 height 18
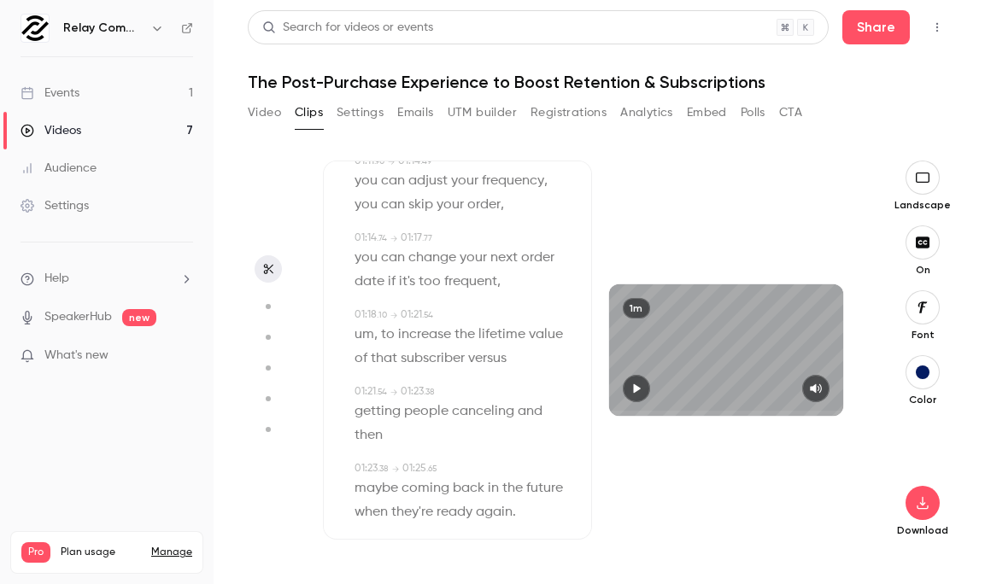
scroll to position [2012, 0]
click at [646, 386] on button "button" at bounding box center [636, 388] width 27 height 27
click at [926, 239] on icon "button" at bounding box center [923, 242] width 14 height 11
click at [629, 391] on button "button" at bounding box center [636, 388] width 27 height 27
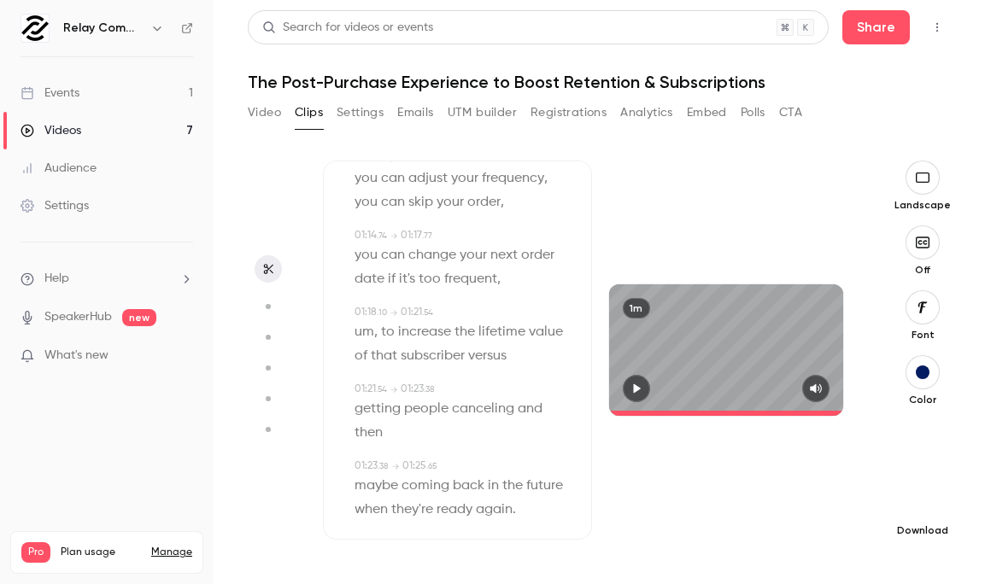
click at [917, 496] on icon "button" at bounding box center [922, 503] width 20 height 14
click at [806, 490] on span "High quality requires longer processing" at bounding box center [794, 487] width 195 height 17
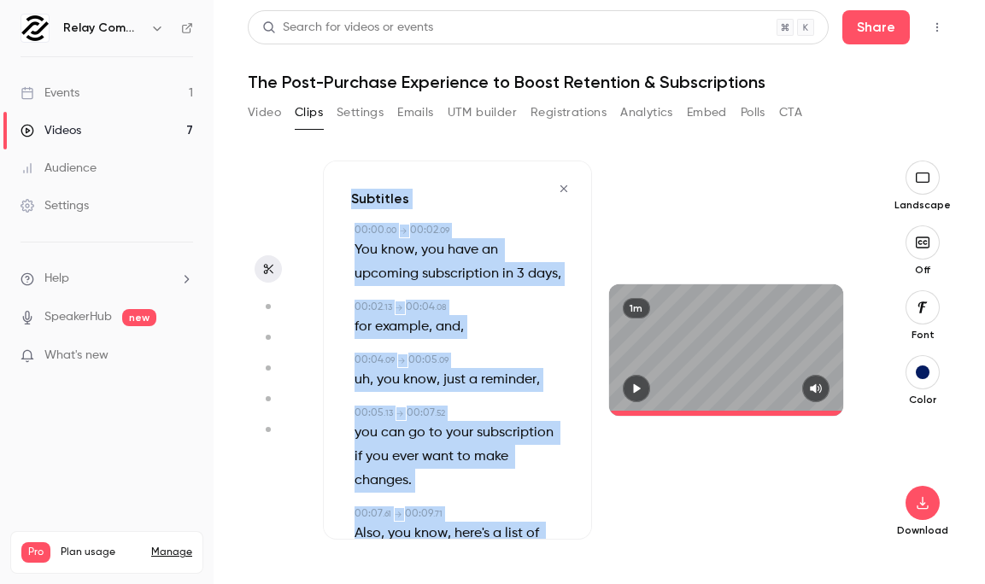
drag, startPoint x: 548, startPoint y: 488, endPoint x: 350, endPoint y: 143, distance: 397.2
click at [350, 143] on div "Subtitles 00:00 . 00 → 00:02 . 09 You know , you have an upcoming subscription …" at bounding box center [599, 358] width 703 height 451
copy div "Loremipsu 38:06 . 71 → 90:74 . 96 Dol sita , con adip el seddoeiu temporincidi …"
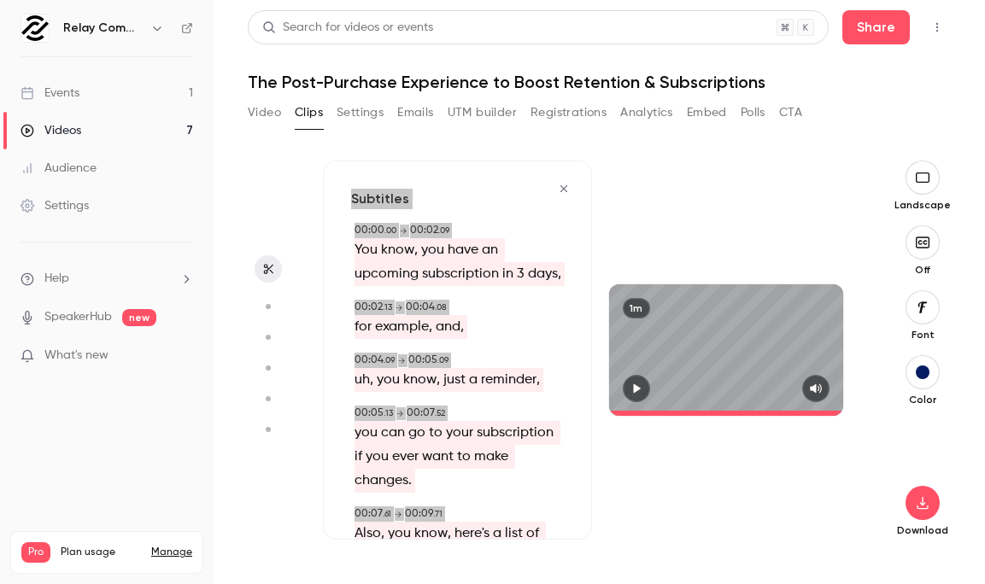
type input "****"
